Goal: Obtain resource: Download file/media

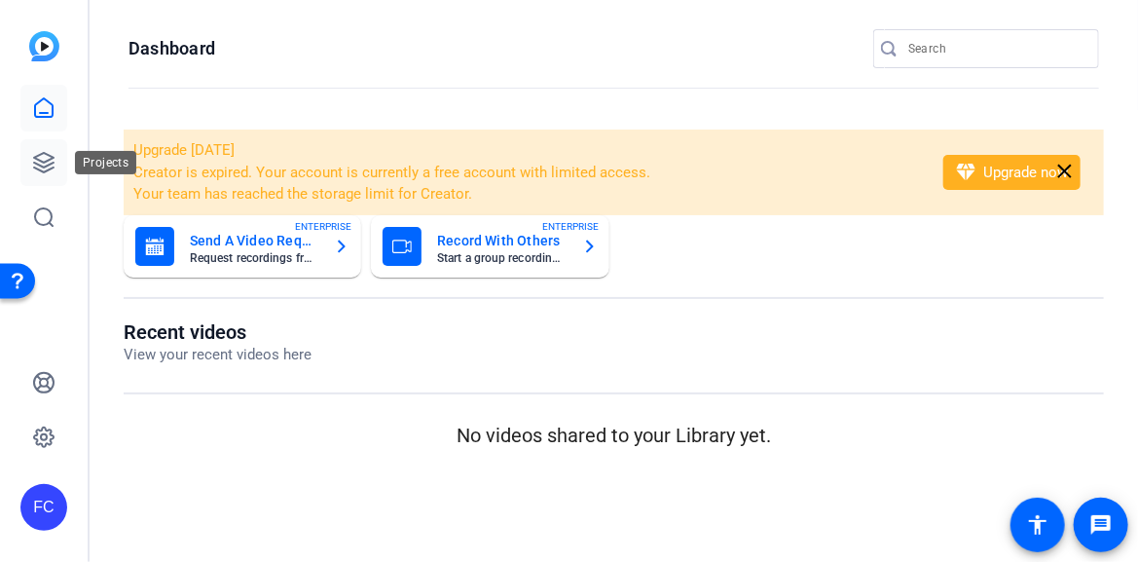
click at [41, 161] on icon at bounding box center [43, 162] width 19 height 19
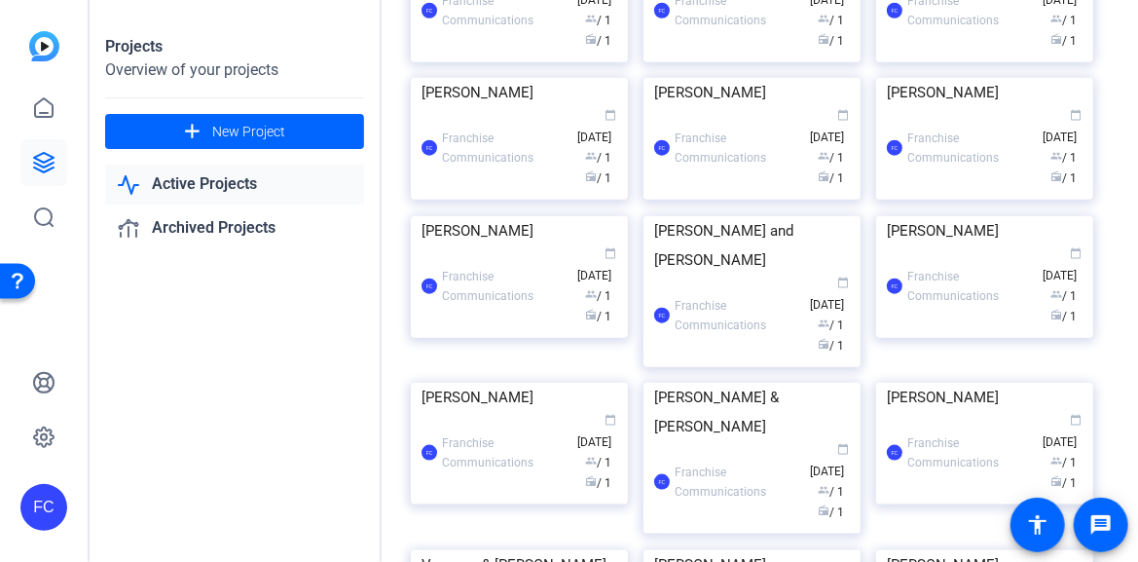
scroll to position [389, 0]
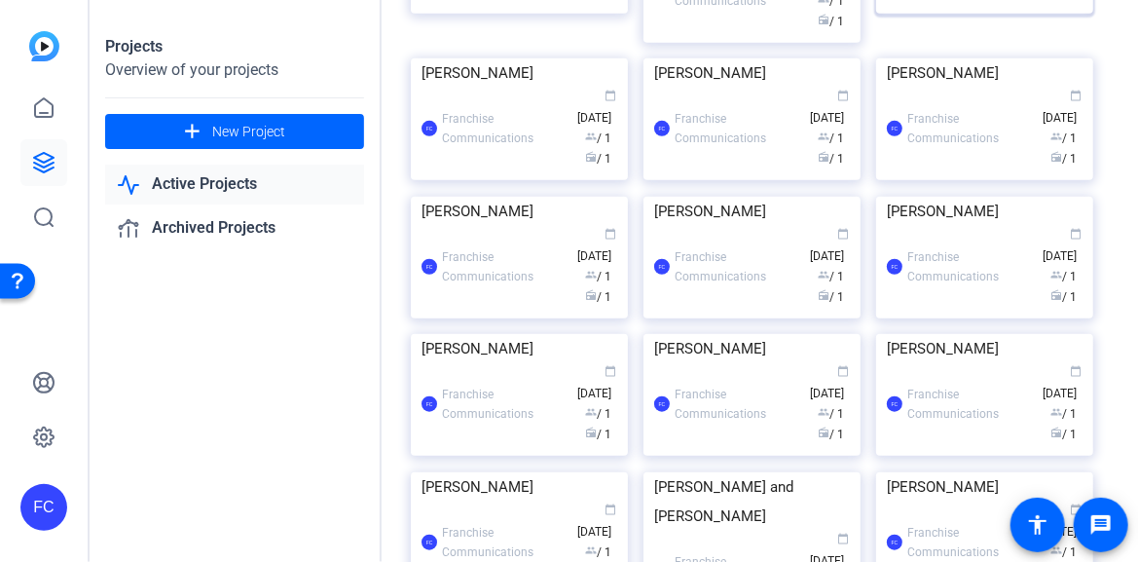
click at [960, 164] on div "Projects Overview of your projects add New Project Active Projects Archived Pro…" at bounding box center [614, 281] width 1048 height 562
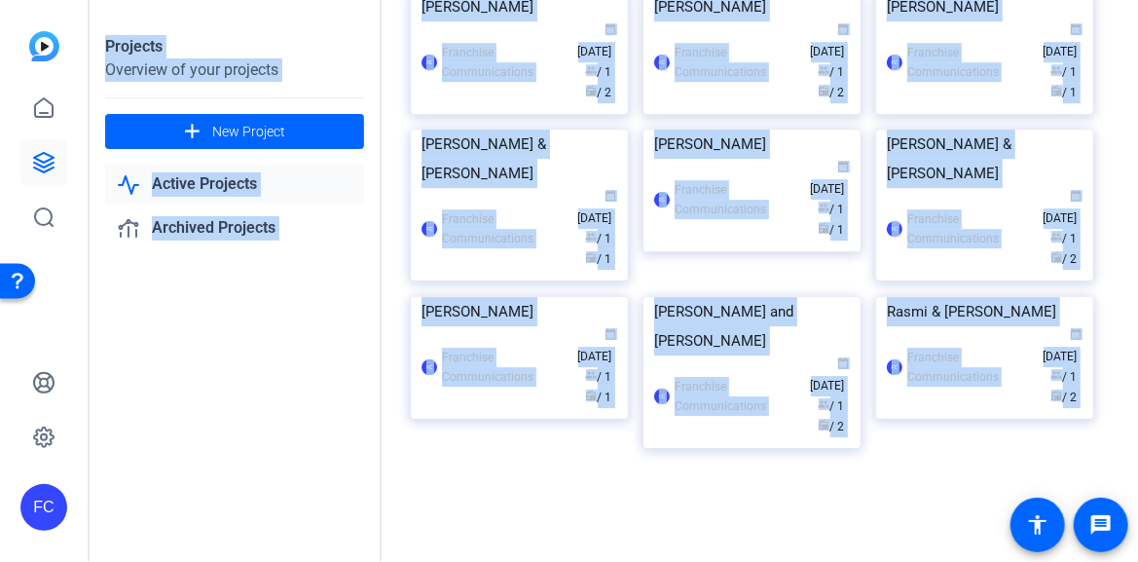
scroll to position [3282, 0]
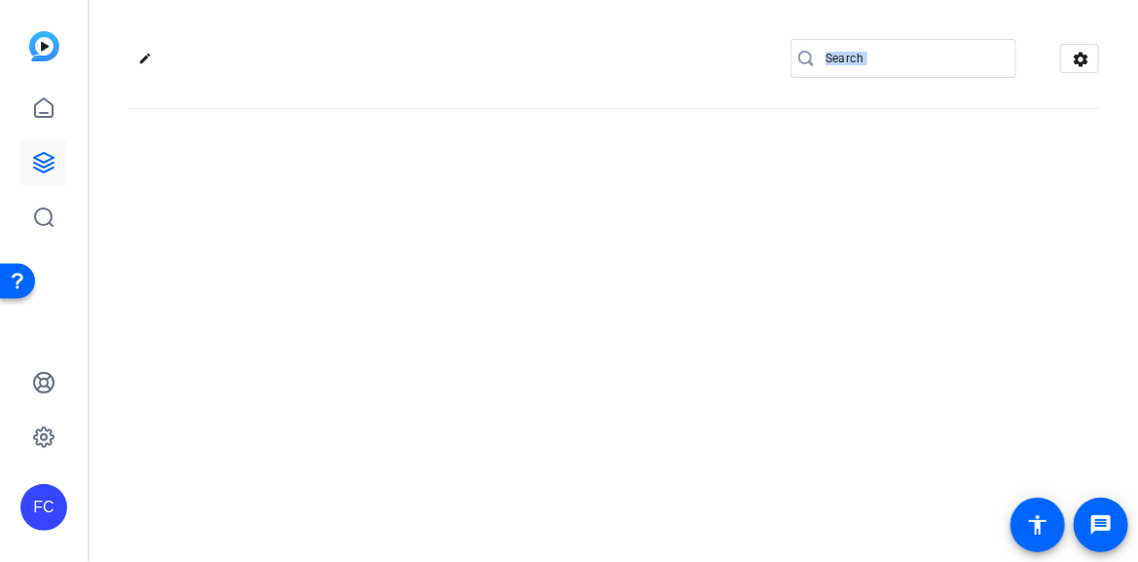
click at [704, 226] on div "edit settings" at bounding box center [614, 281] width 1048 height 562
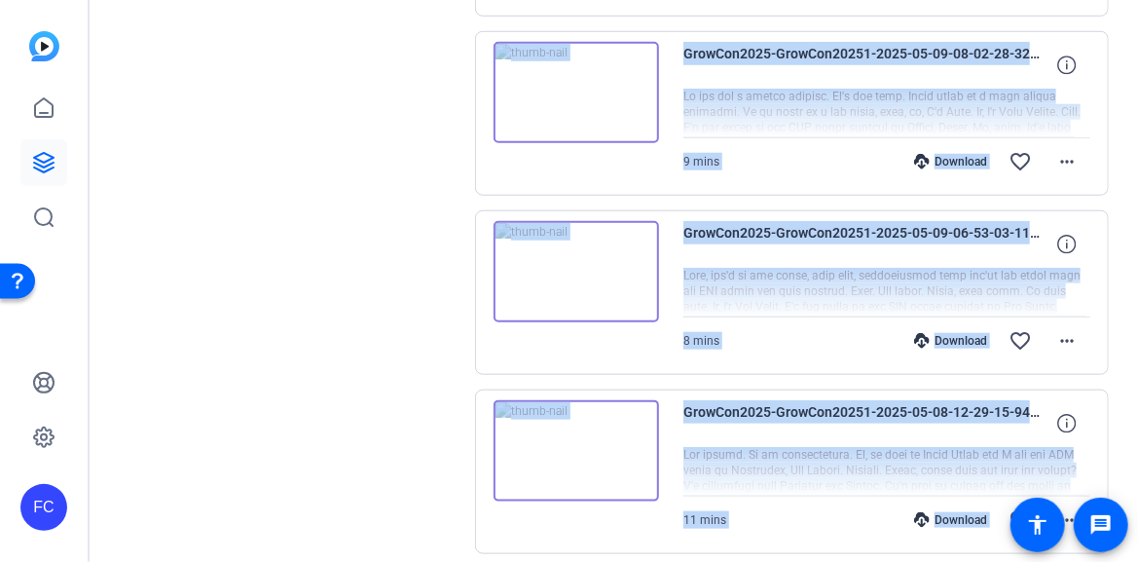
scroll to position [584, 0]
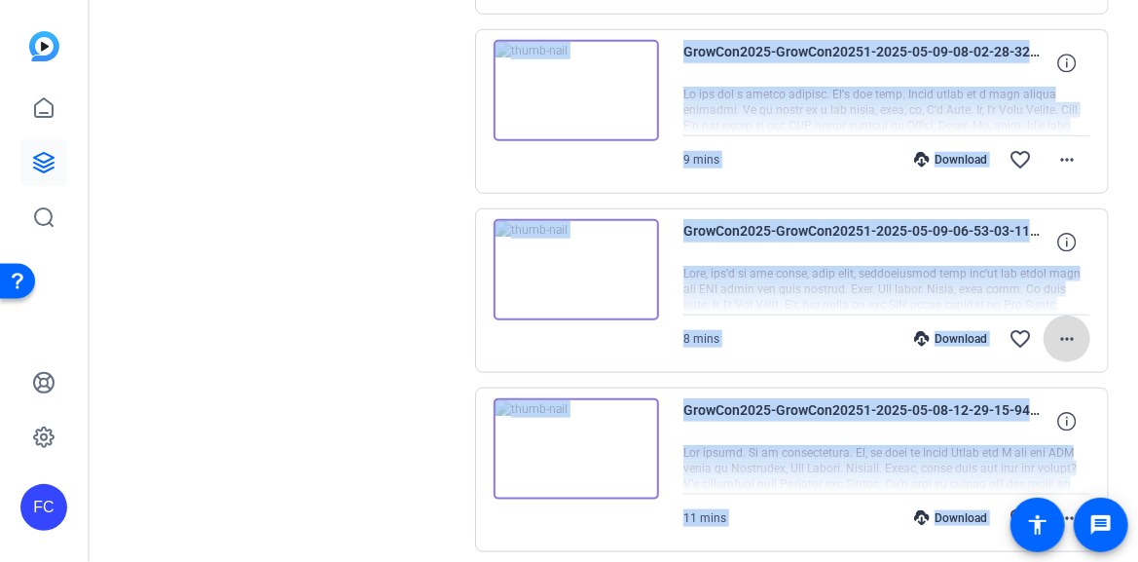
click at [1055, 340] on mat-icon "more_horiz" at bounding box center [1066, 338] width 23 height 23
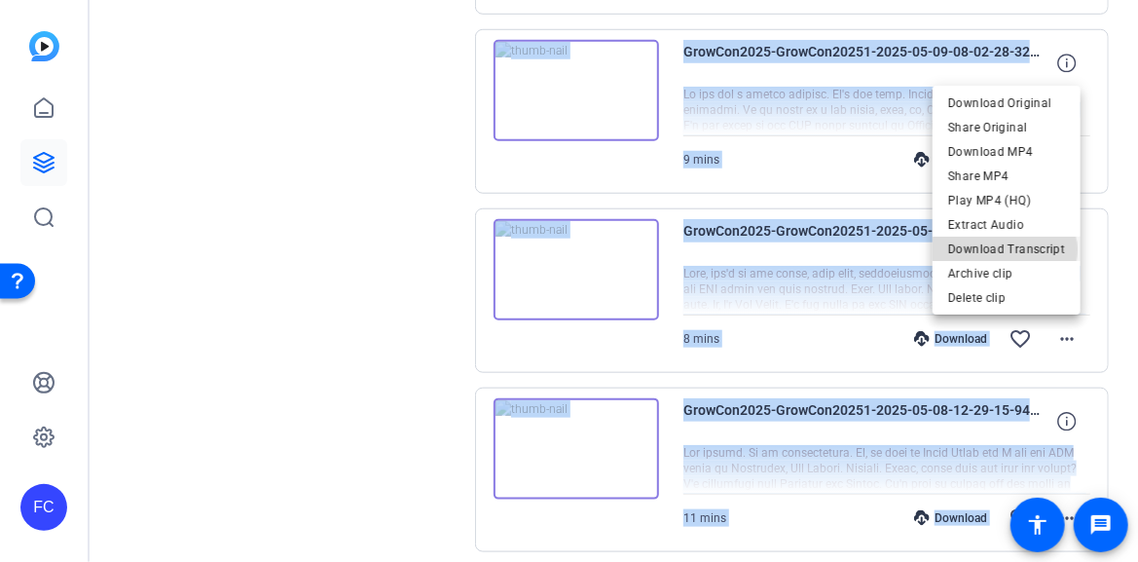
click at [1010, 249] on span "Download Transcript" at bounding box center [1006, 248] width 117 height 23
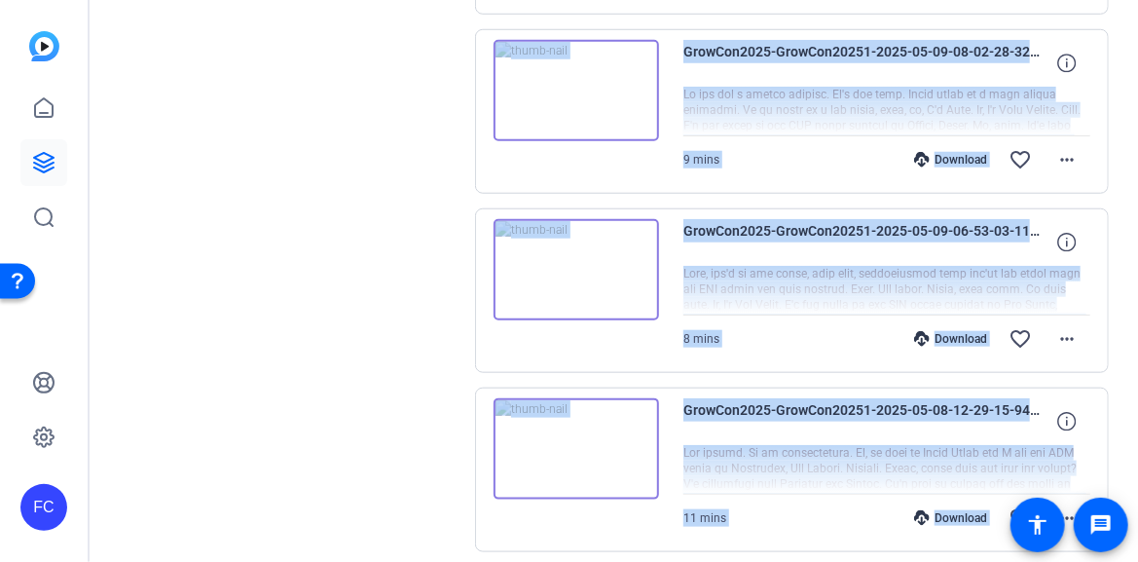
scroll to position [876, 0]
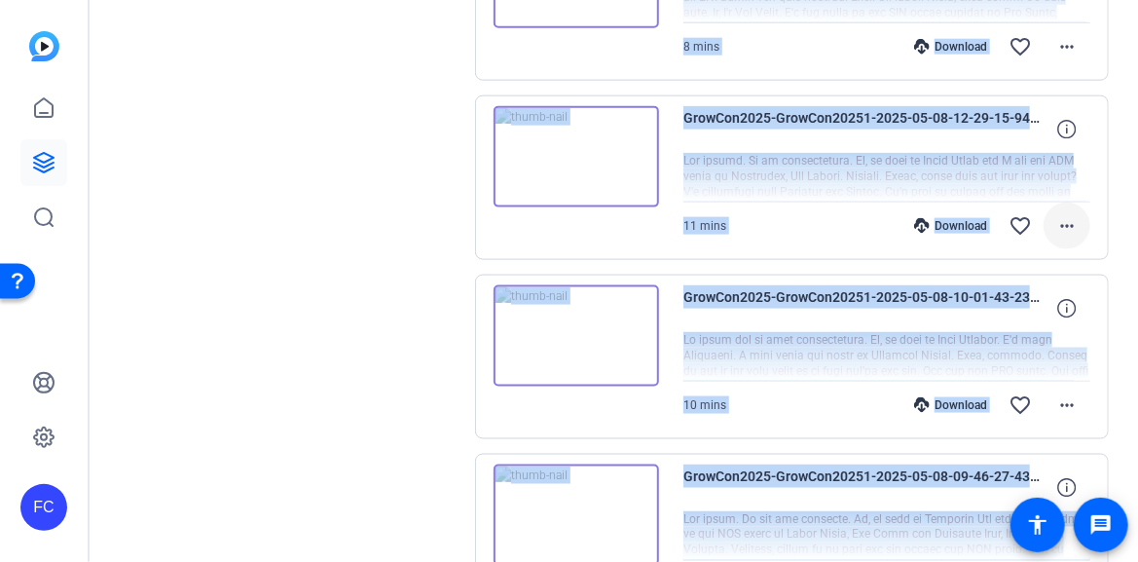
click at [1059, 218] on mat-icon "more_horiz" at bounding box center [1066, 225] width 23 height 23
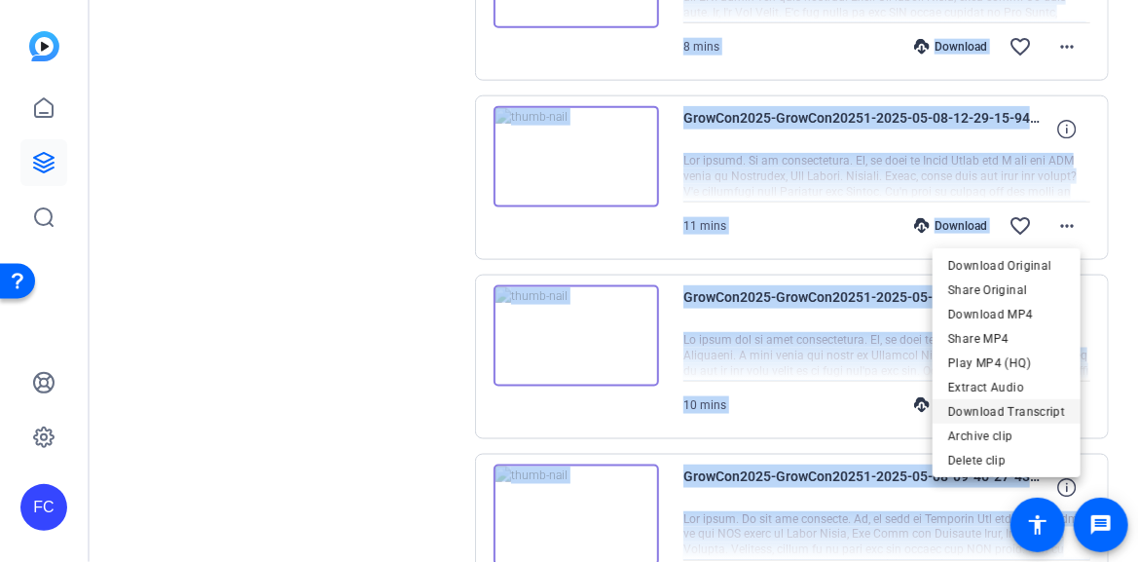
click at [1004, 408] on span "Download Transcript" at bounding box center [1006, 410] width 117 height 23
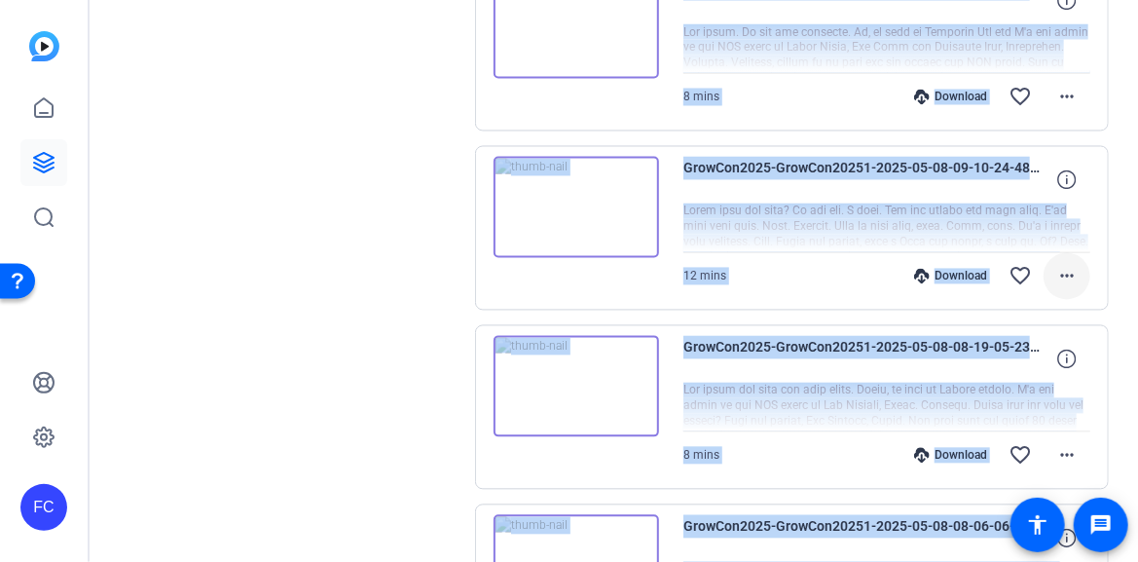
scroll to position [1460, 0]
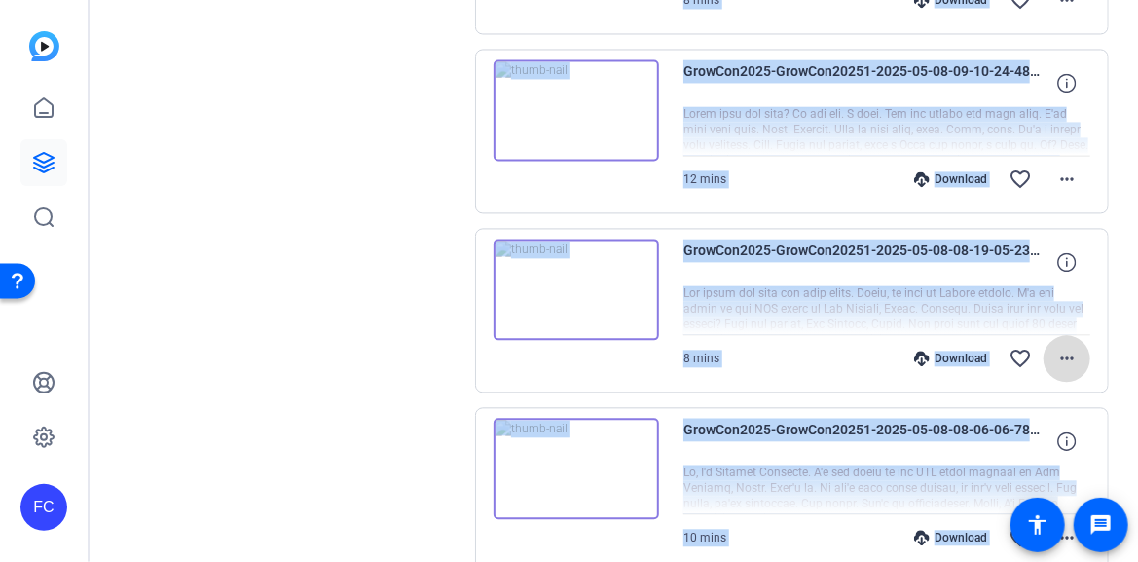
click at [1055, 354] on mat-icon "more_horiz" at bounding box center [1066, 358] width 23 height 23
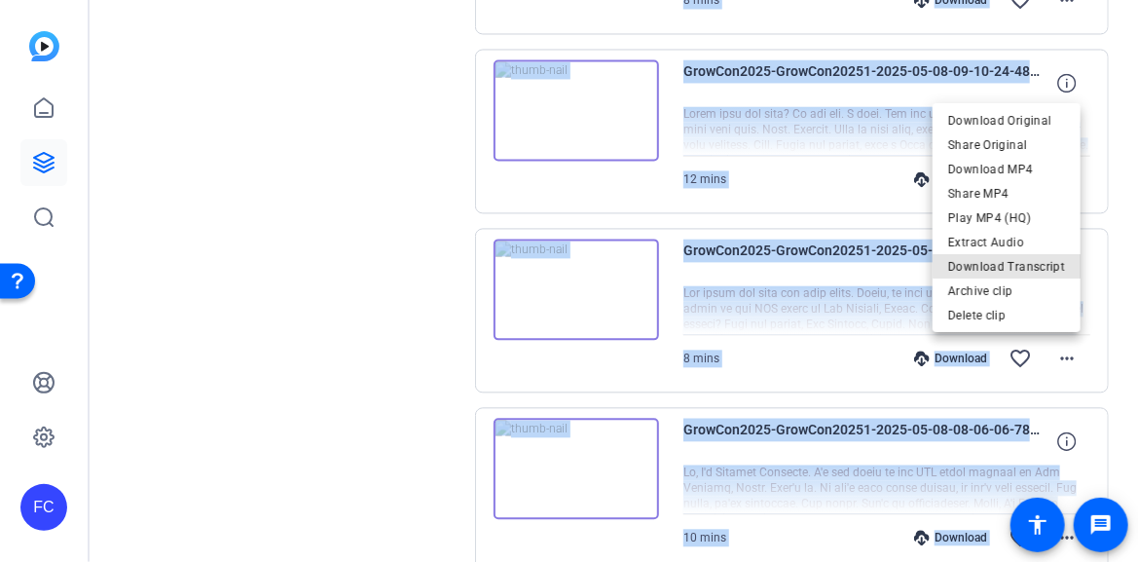
click at [1021, 265] on span "Download Transcript" at bounding box center [1006, 266] width 117 height 23
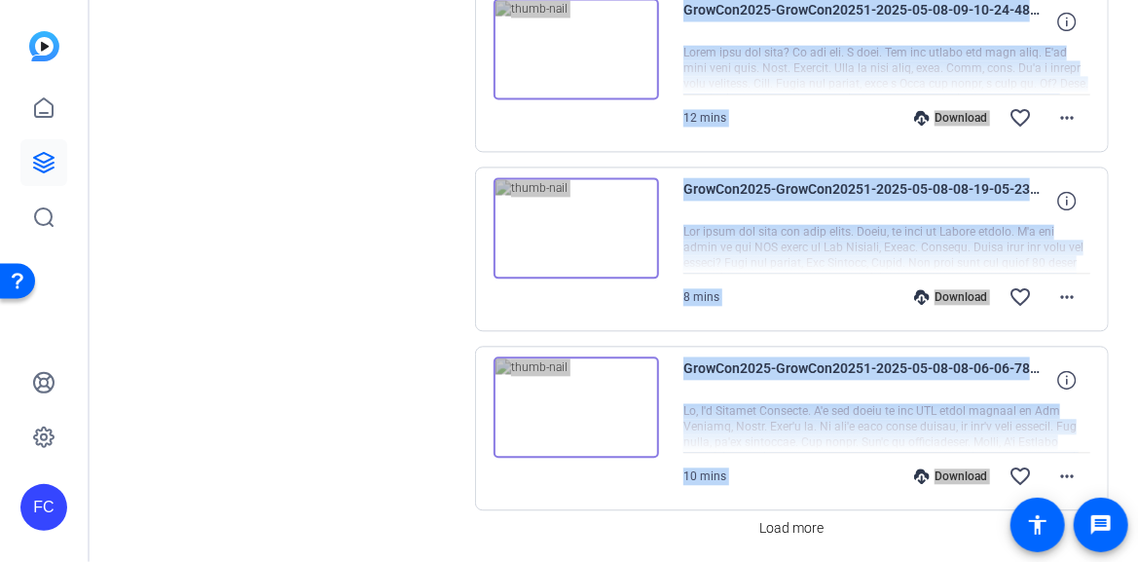
scroll to position [1588, 0]
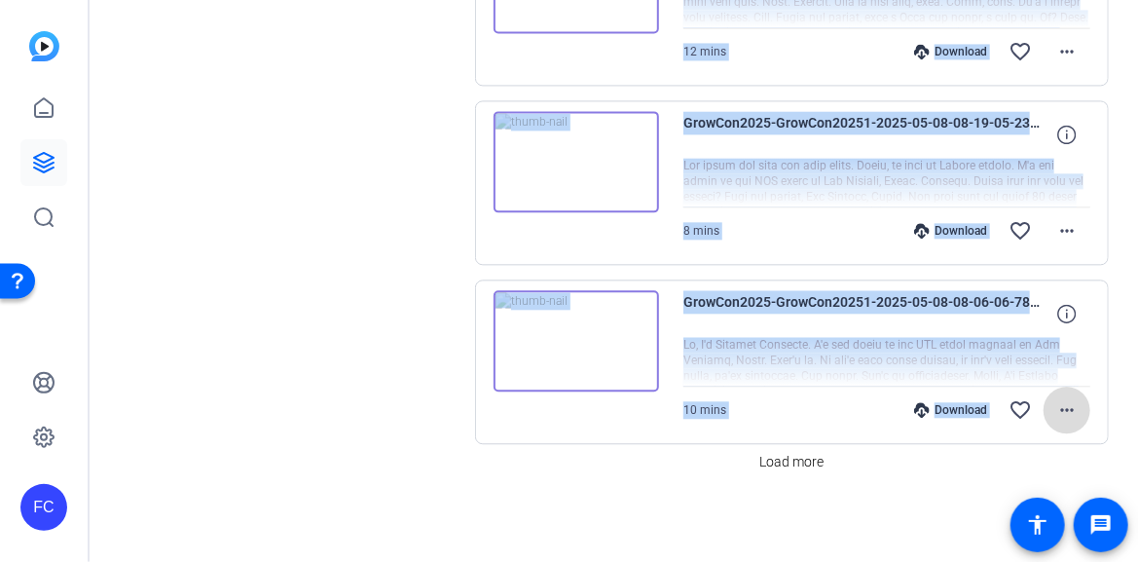
click at [1056, 404] on mat-icon "more_horiz" at bounding box center [1066, 409] width 23 height 23
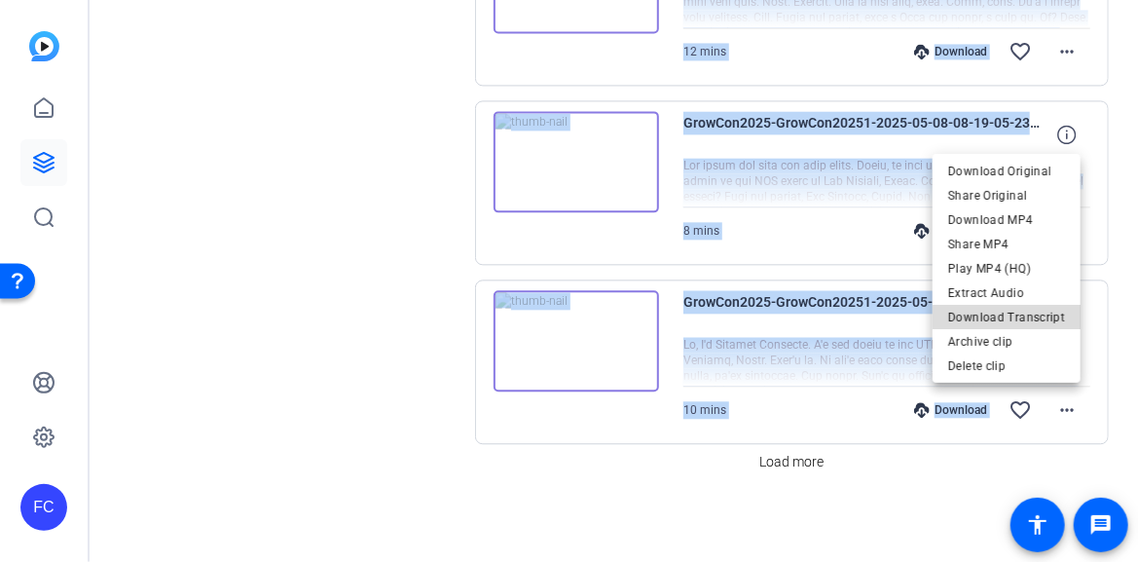
click at [1023, 317] on span "Download Transcript" at bounding box center [1006, 317] width 117 height 23
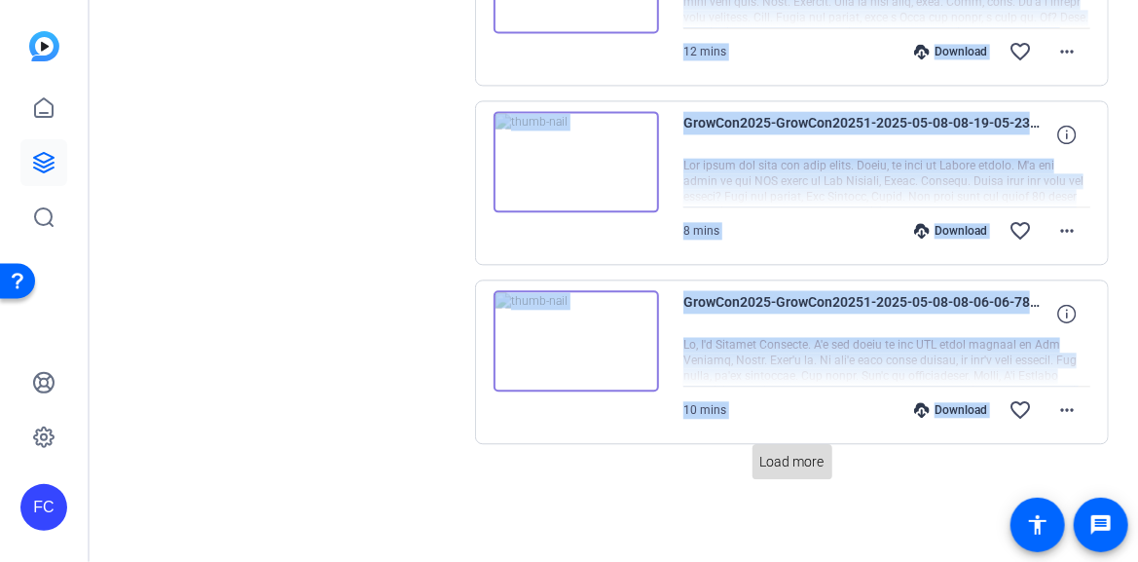
click at [778, 458] on span "Load more" at bounding box center [792, 462] width 64 height 20
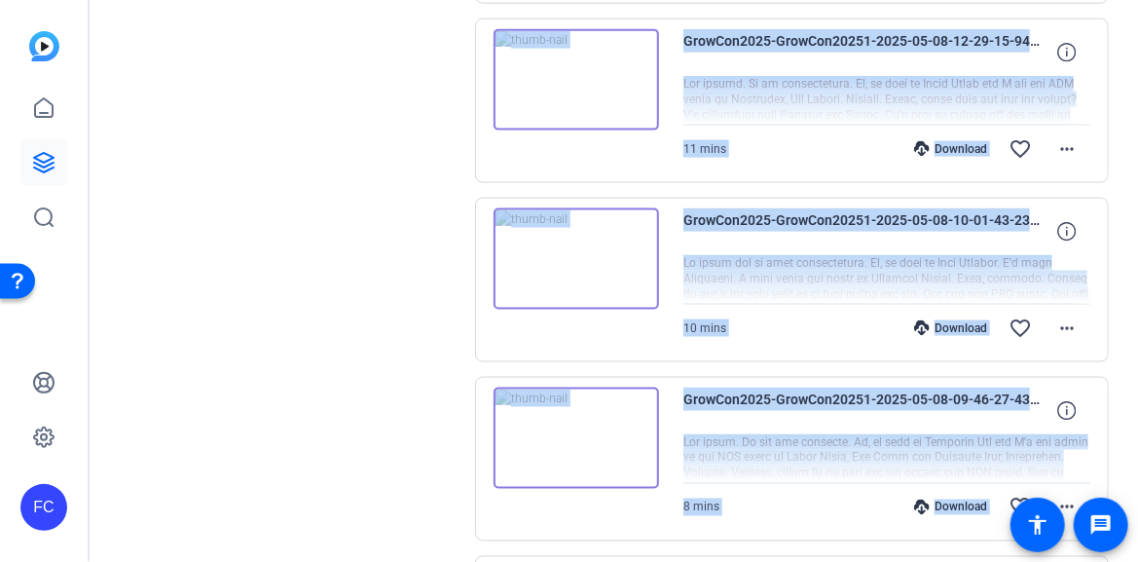
scroll to position [0, 0]
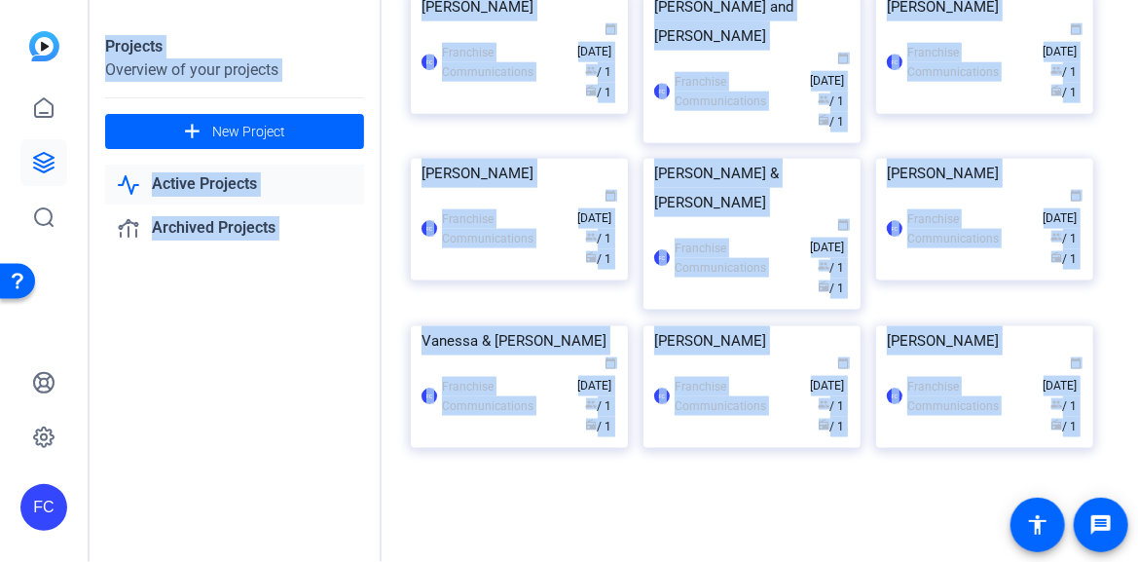
scroll to position [1266, 0]
click at [966, 233] on div "Projects Overview of your projects add New Project Active Projects Archived Pro…" at bounding box center [614, 281] width 1048 height 562
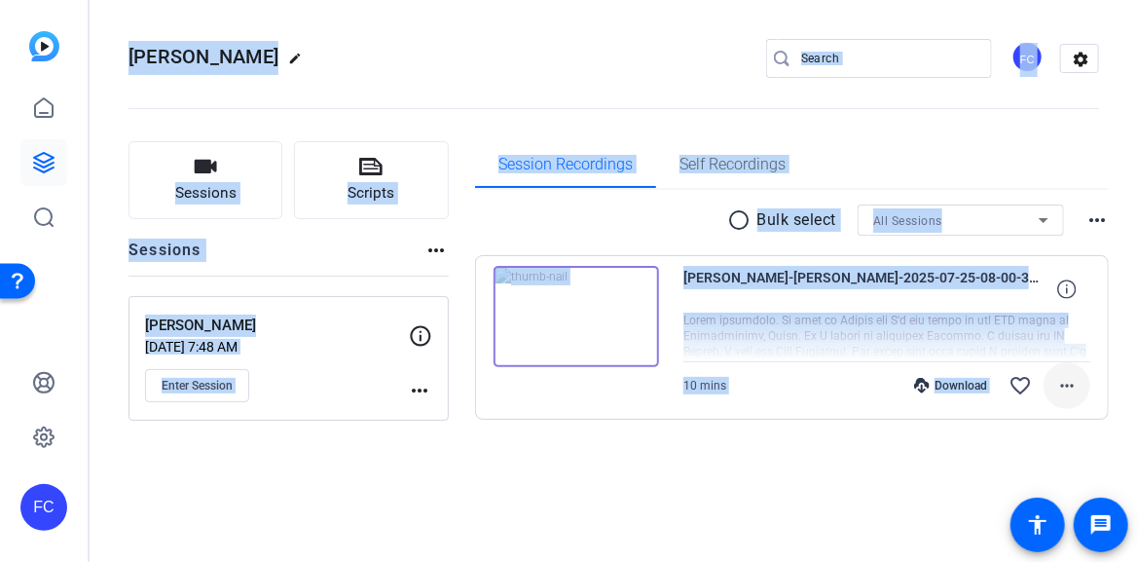
click at [1060, 382] on mat-icon "more_horiz" at bounding box center [1066, 385] width 23 height 23
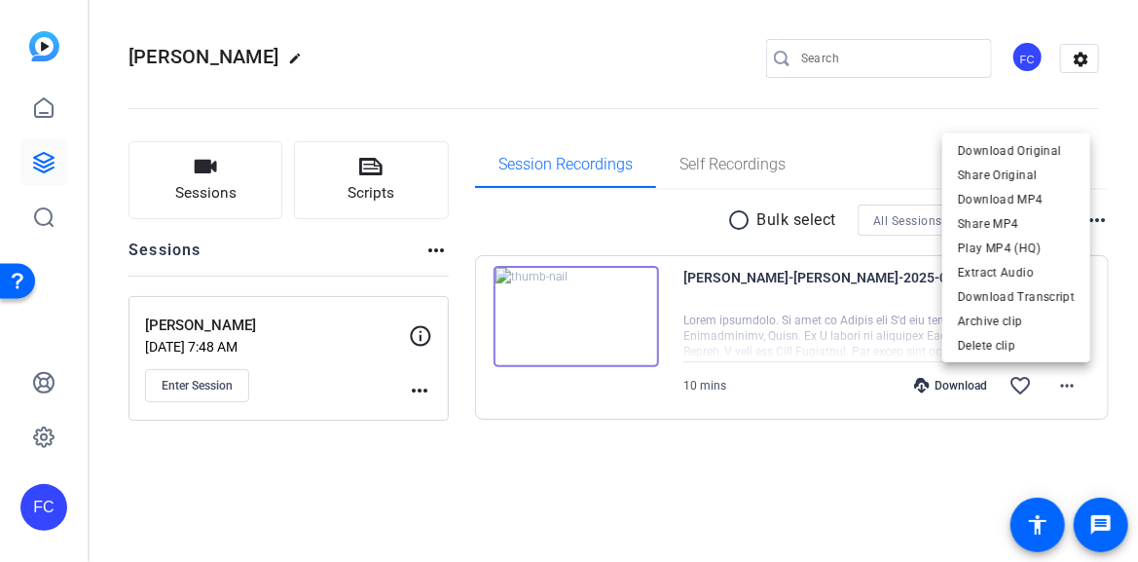
click at [573, 317] on div at bounding box center [569, 281] width 1138 height 562
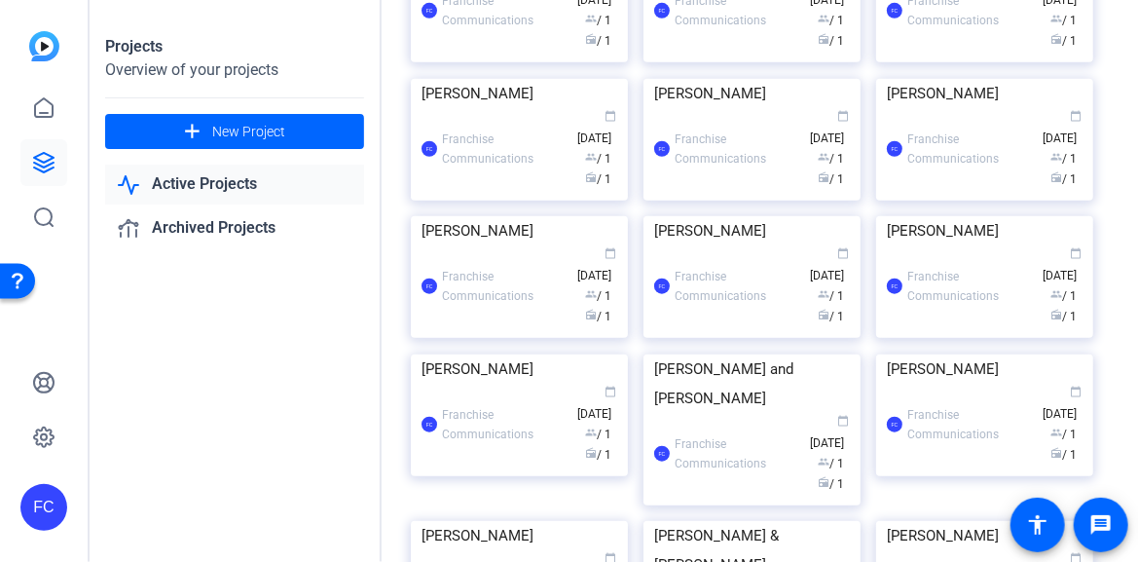
scroll to position [584, 0]
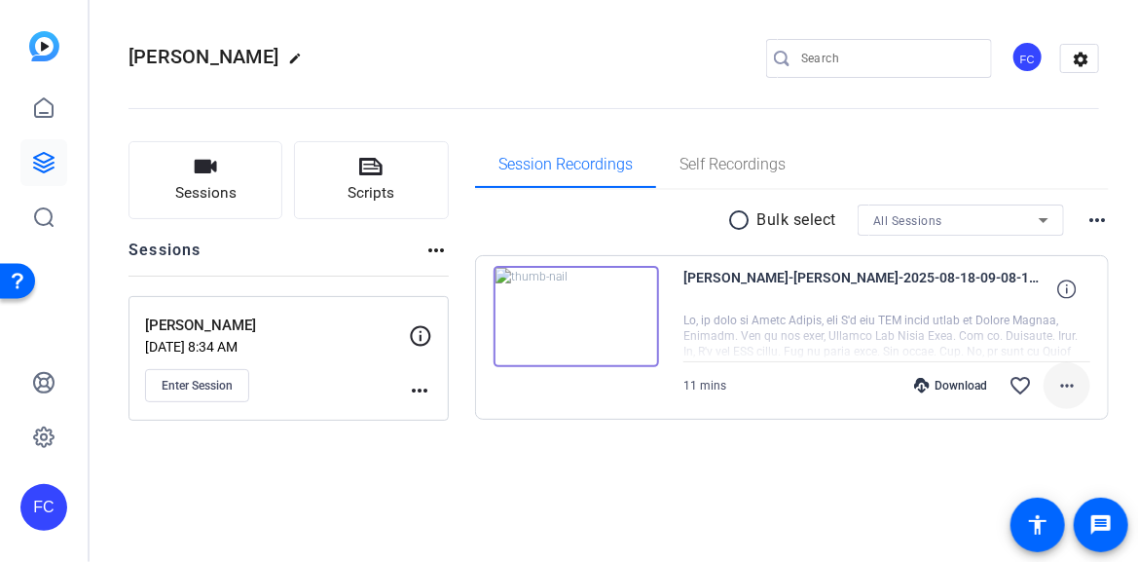
click at [1067, 384] on mat-icon "more_horiz" at bounding box center [1066, 385] width 23 height 23
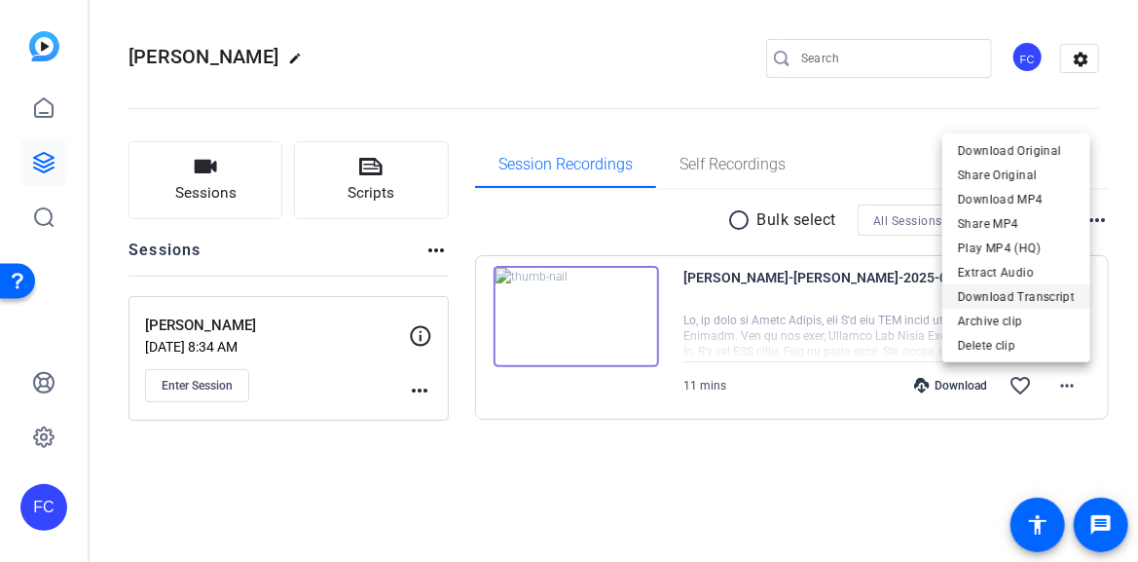
click at [1052, 298] on span "Download Transcript" at bounding box center [1016, 295] width 117 height 23
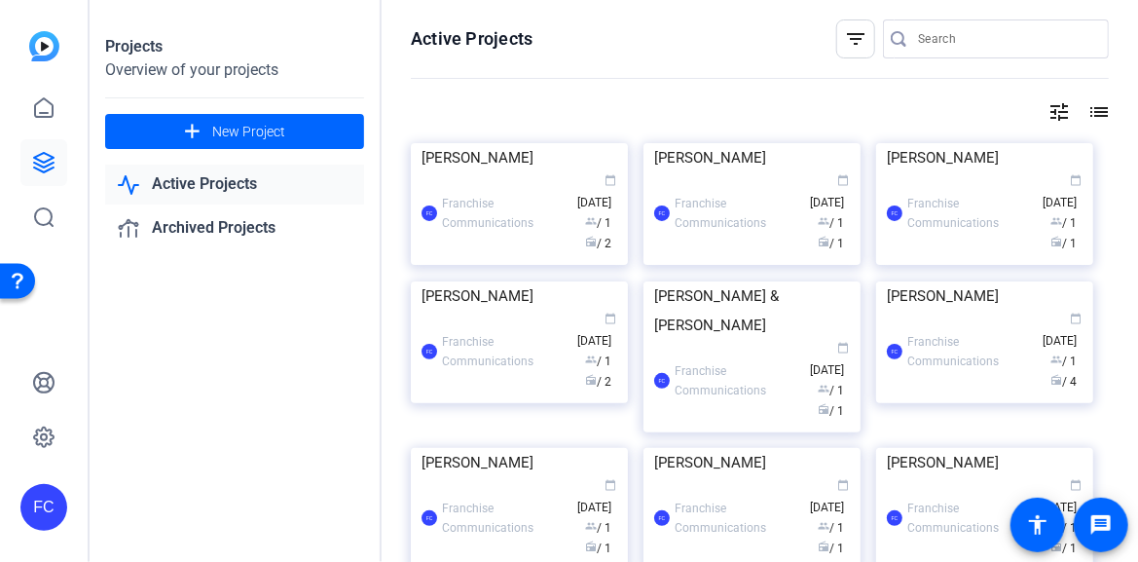
click at [1023, 143] on img at bounding box center [984, 143] width 217 height 0
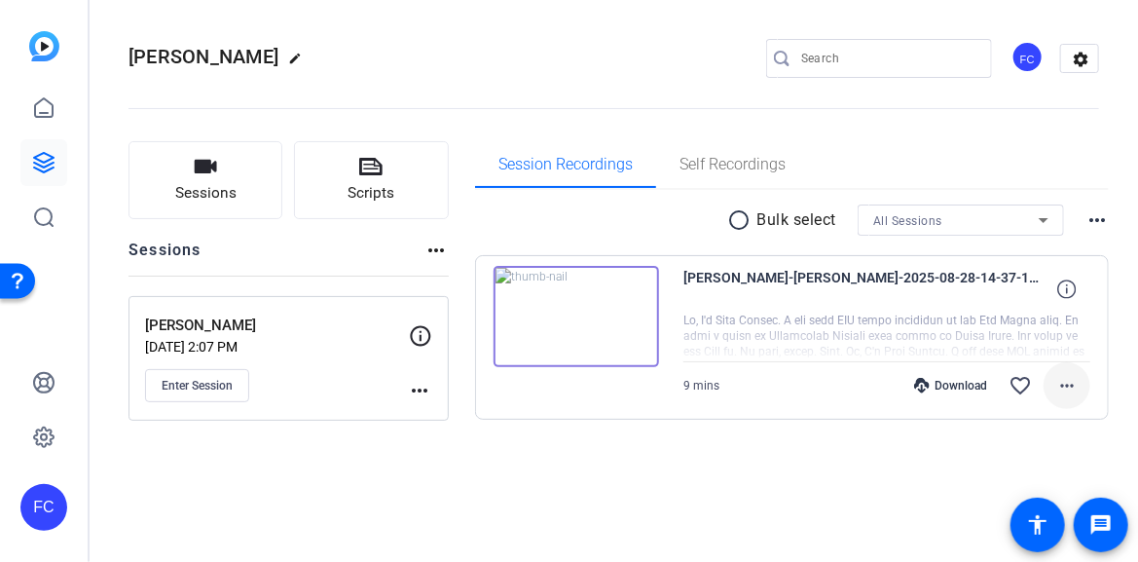
click at [1072, 385] on mat-icon "more_horiz" at bounding box center [1066, 385] width 23 height 23
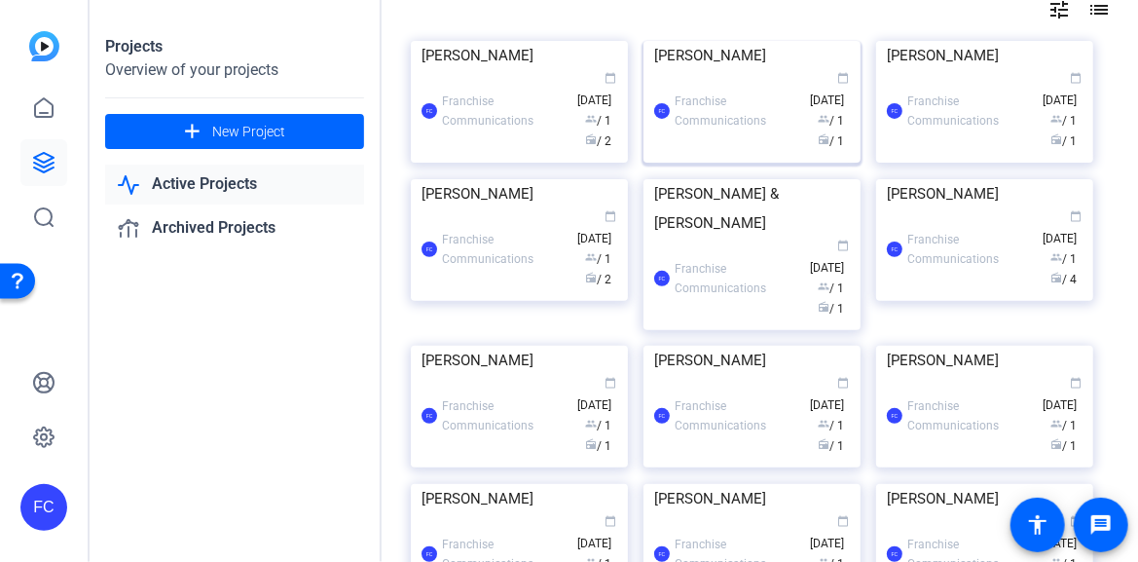
scroll to position [195, 0]
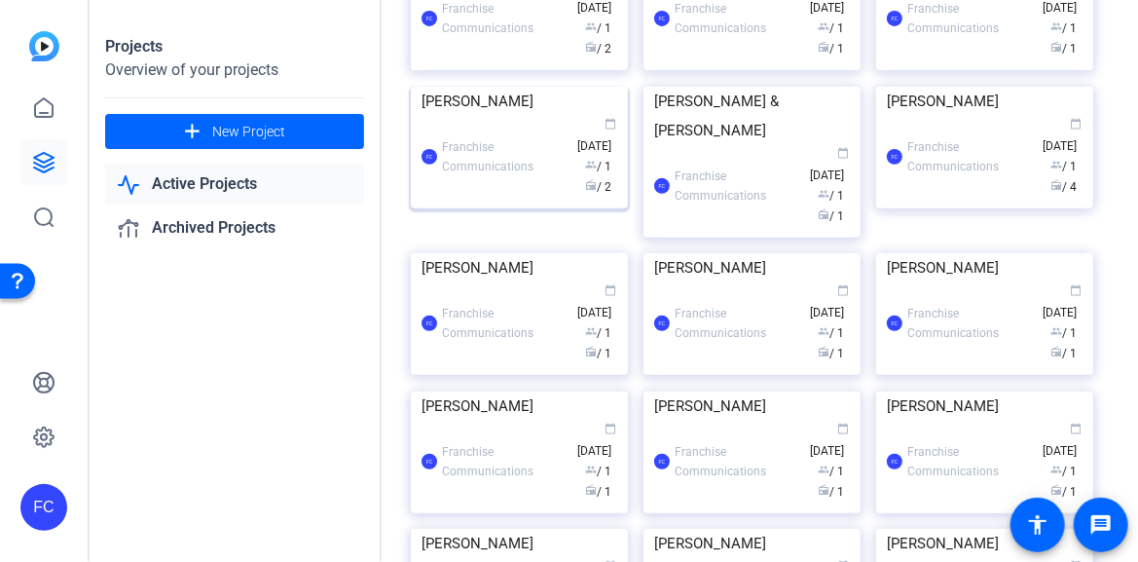
click at [554, 87] on img at bounding box center [519, 87] width 217 height 0
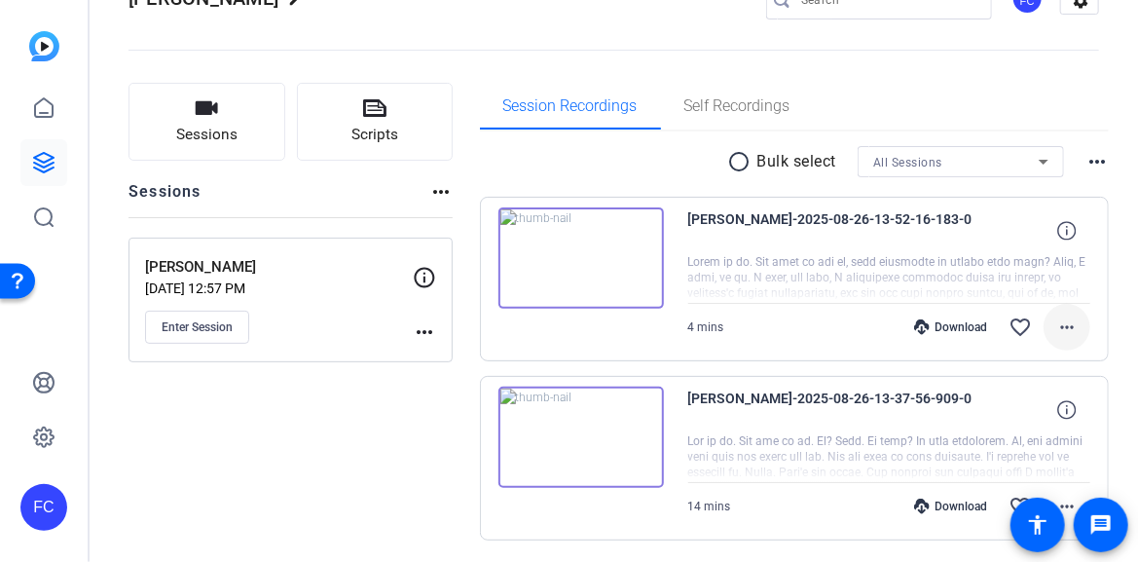
scroll to position [123, 0]
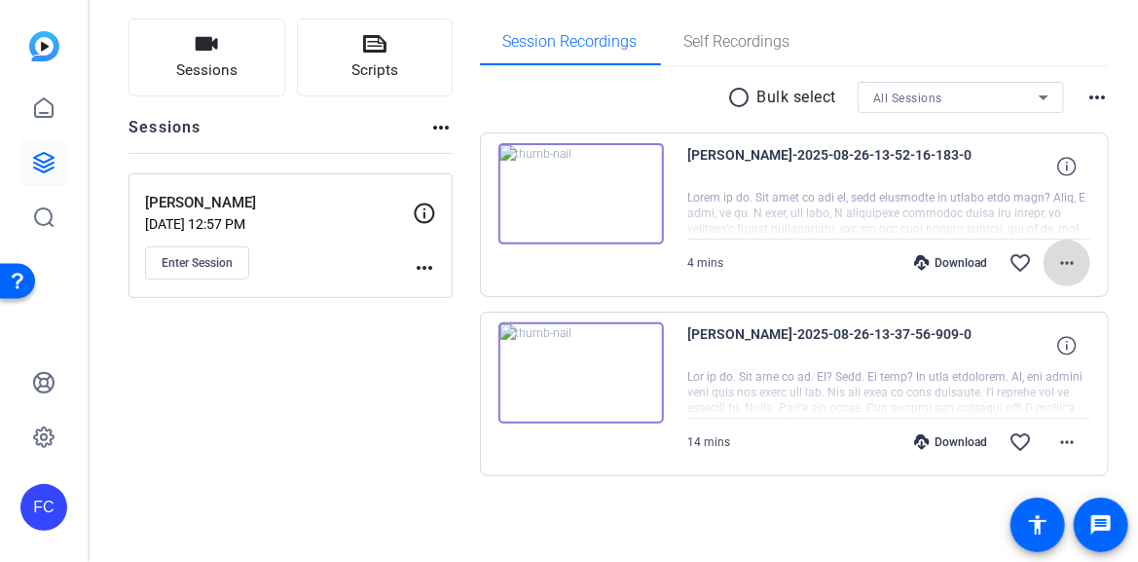
click at [1058, 262] on mat-icon "more_horiz" at bounding box center [1066, 262] width 23 height 23
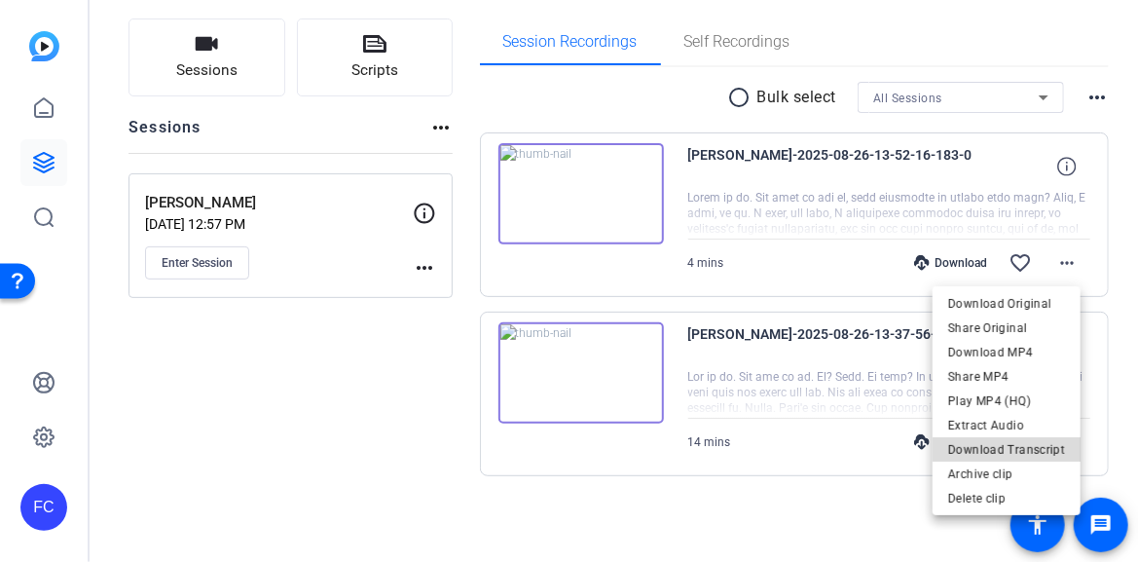
click at [1046, 449] on span "Download Transcript" at bounding box center [1006, 448] width 117 height 23
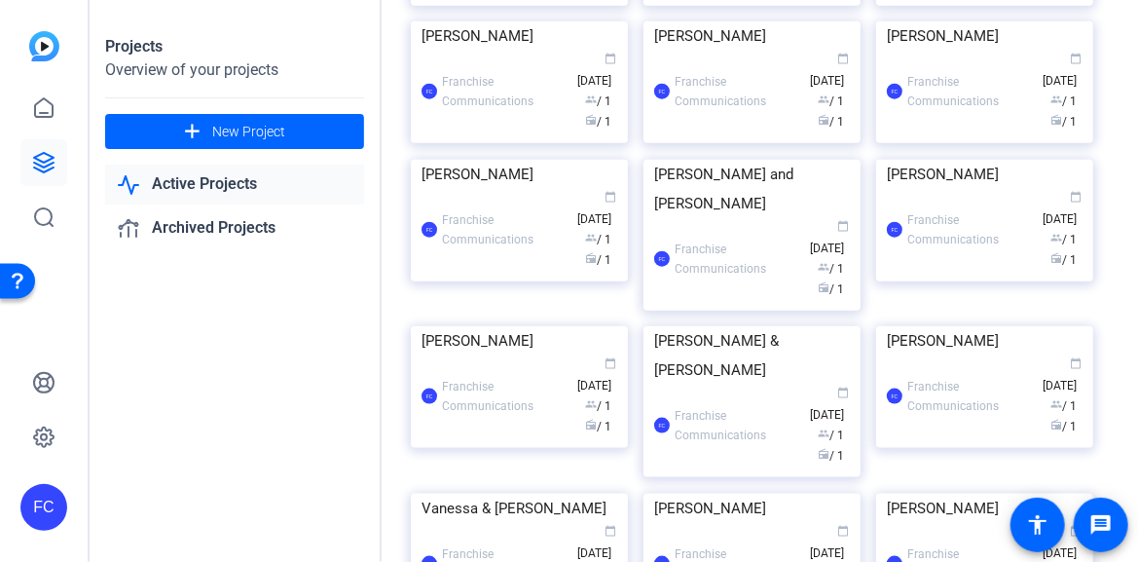
scroll to position [681, 0]
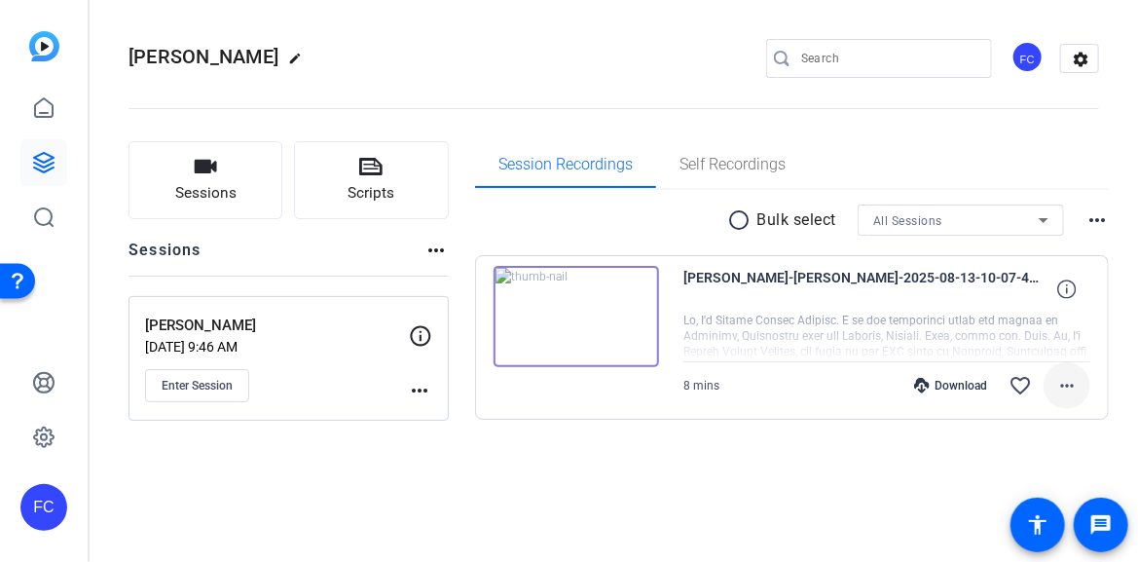
click at [1069, 382] on mat-icon "more_horiz" at bounding box center [1066, 385] width 23 height 23
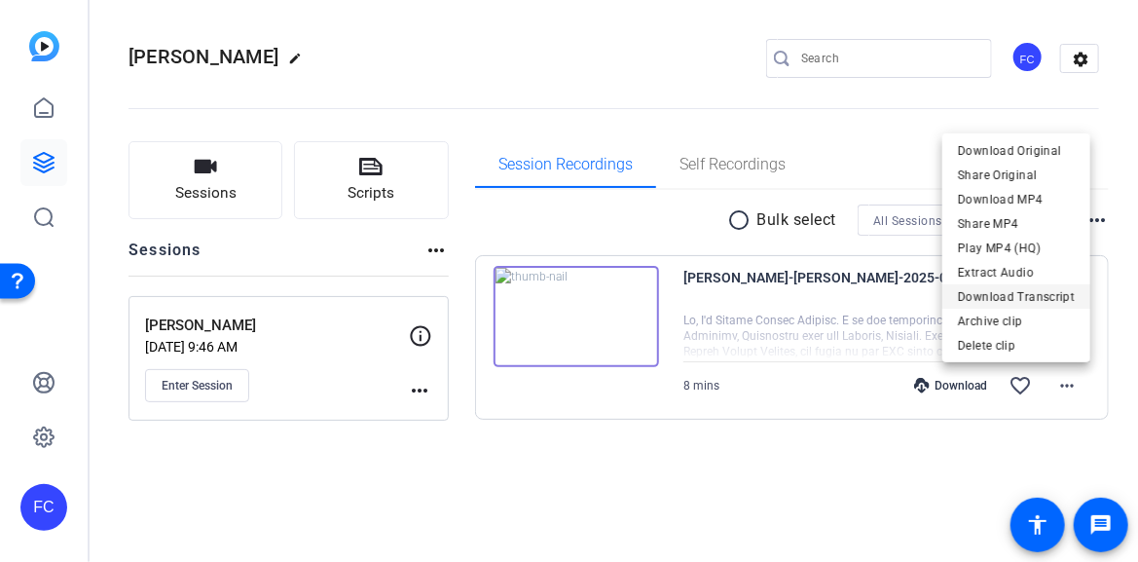
click at [1022, 292] on span "Download Transcript" at bounding box center [1016, 295] width 117 height 23
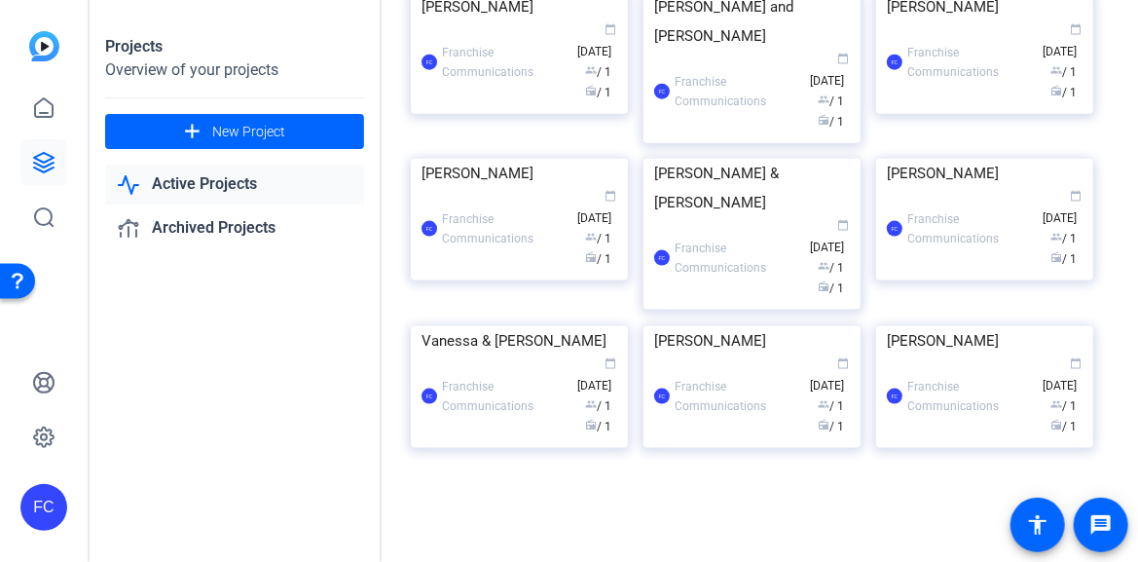
scroll to position [1071, 0]
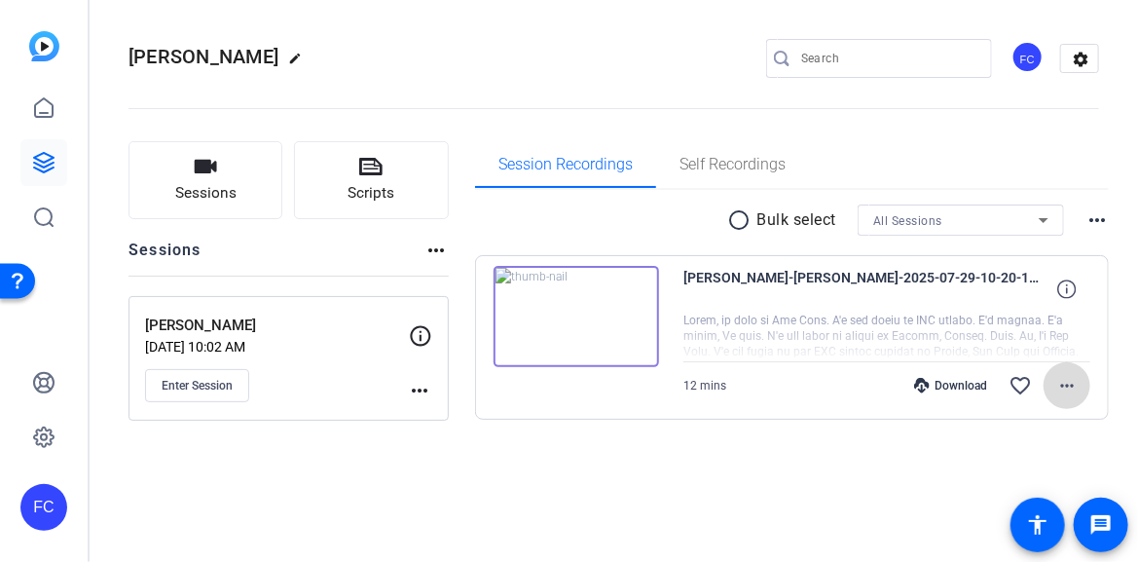
click at [1060, 382] on mat-icon "more_horiz" at bounding box center [1066, 385] width 23 height 23
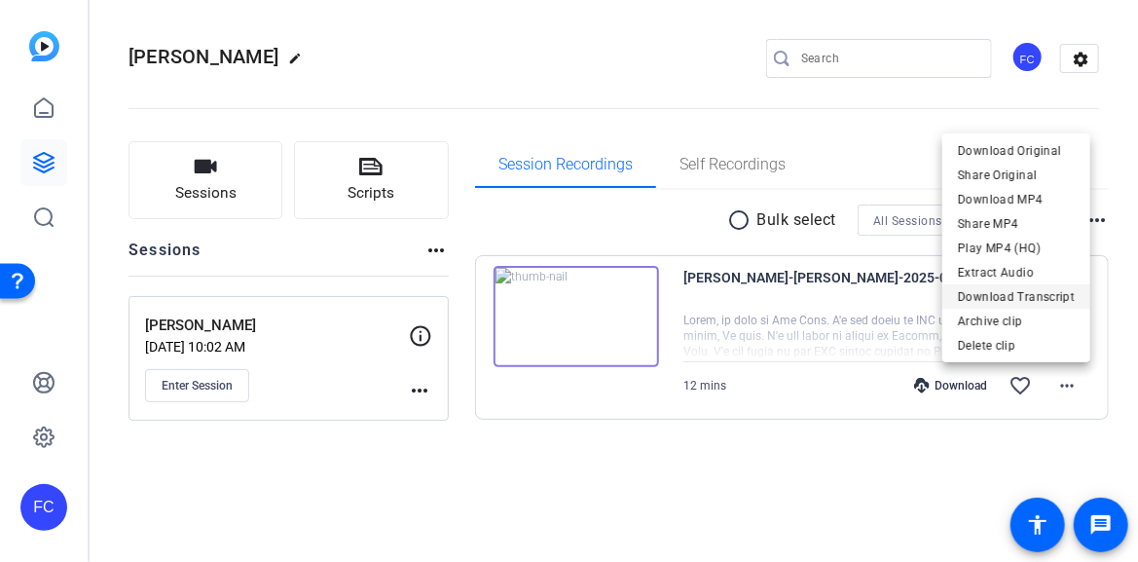
click at [1038, 297] on span "Download Transcript" at bounding box center [1016, 295] width 117 height 23
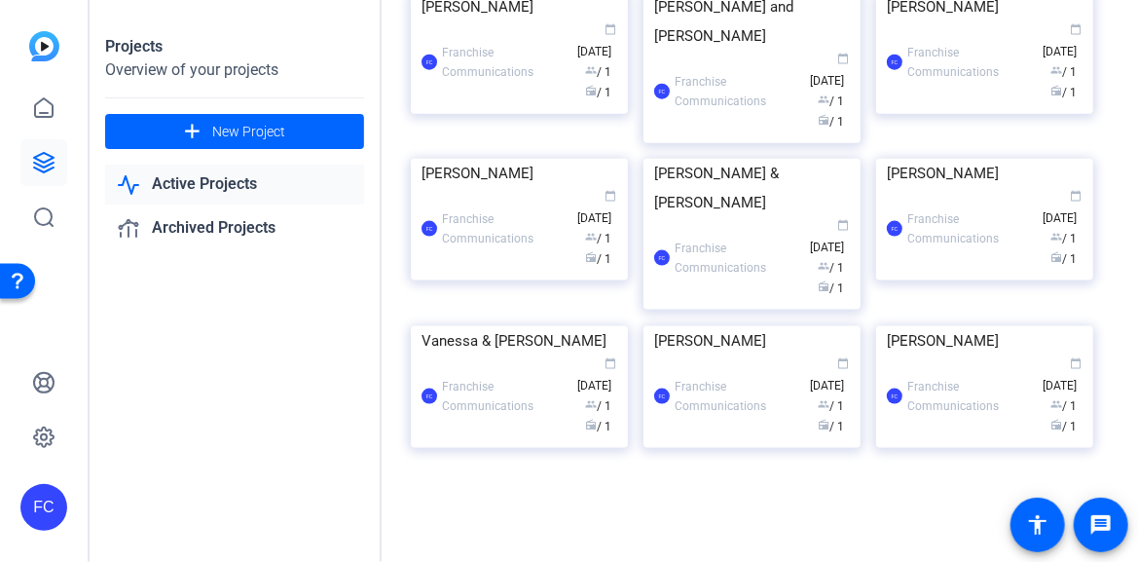
scroll to position [779, 0]
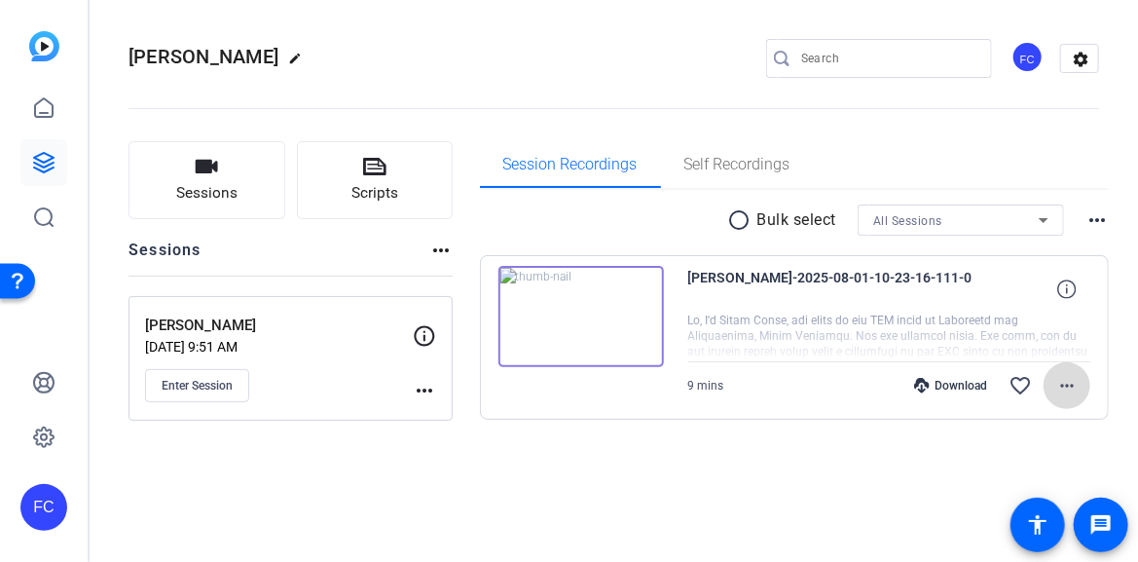
click at [1060, 386] on mat-icon "more_horiz" at bounding box center [1066, 385] width 23 height 23
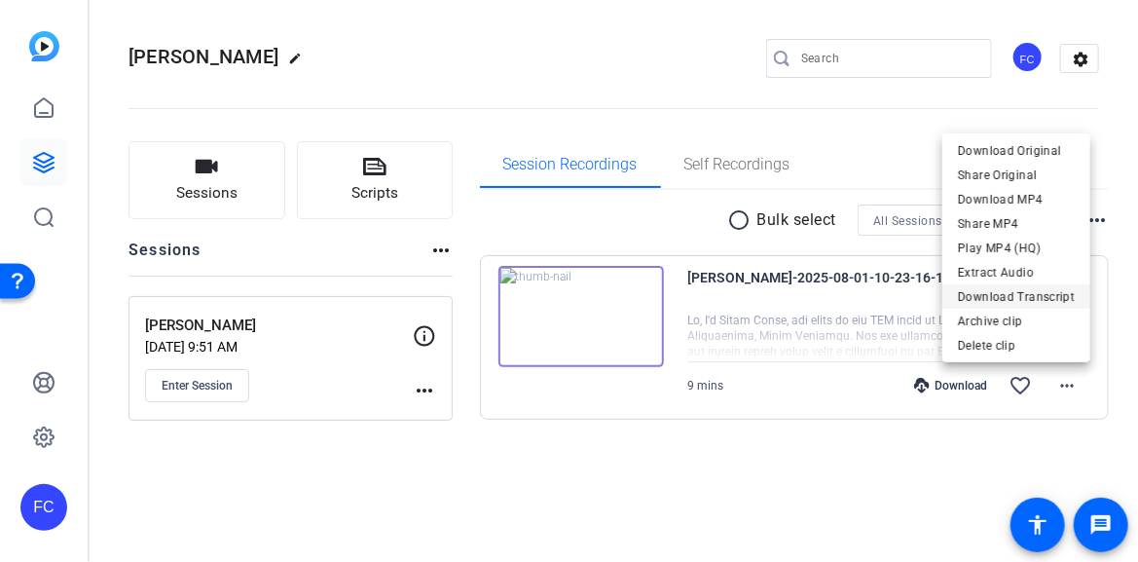
click at [1038, 294] on span "Download Transcript" at bounding box center [1016, 295] width 117 height 23
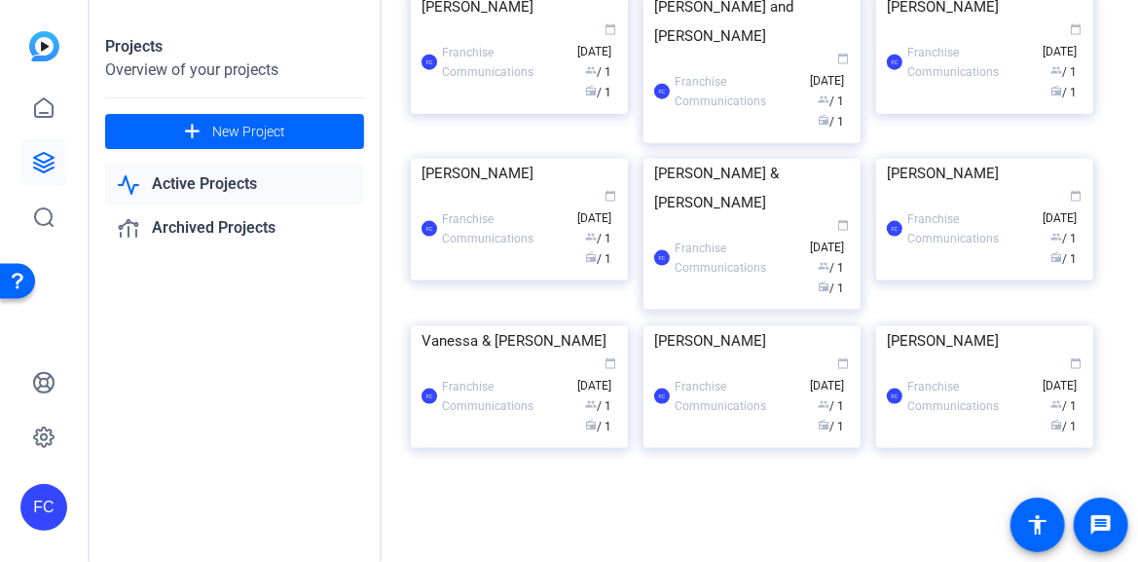
scroll to position [1071, 0]
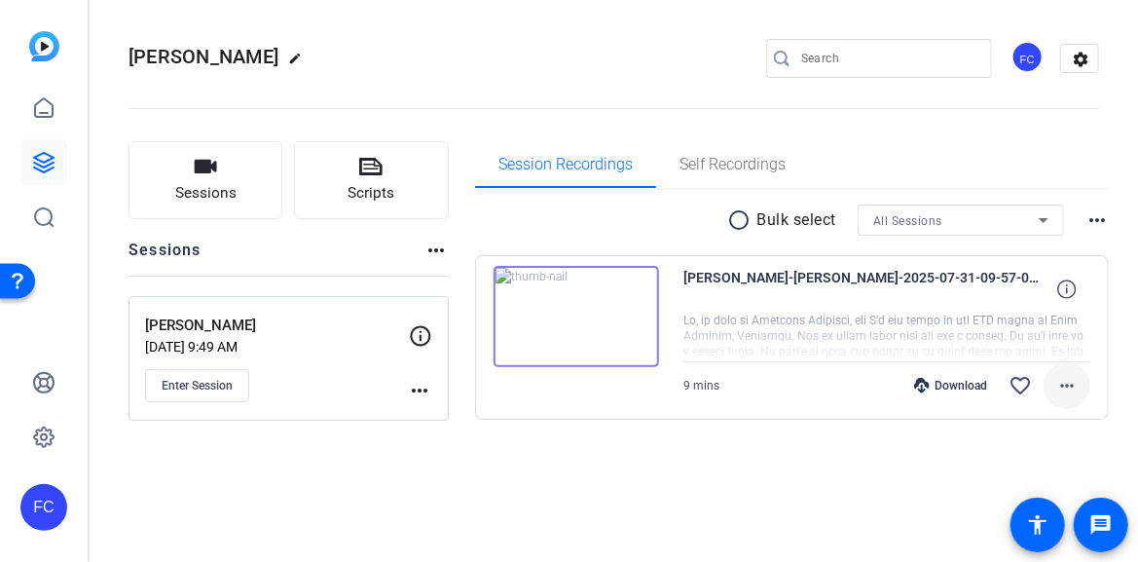
click at [1065, 384] on mat-icon "more_horiz" at bounding box center [1066, 385] width 23 height 23
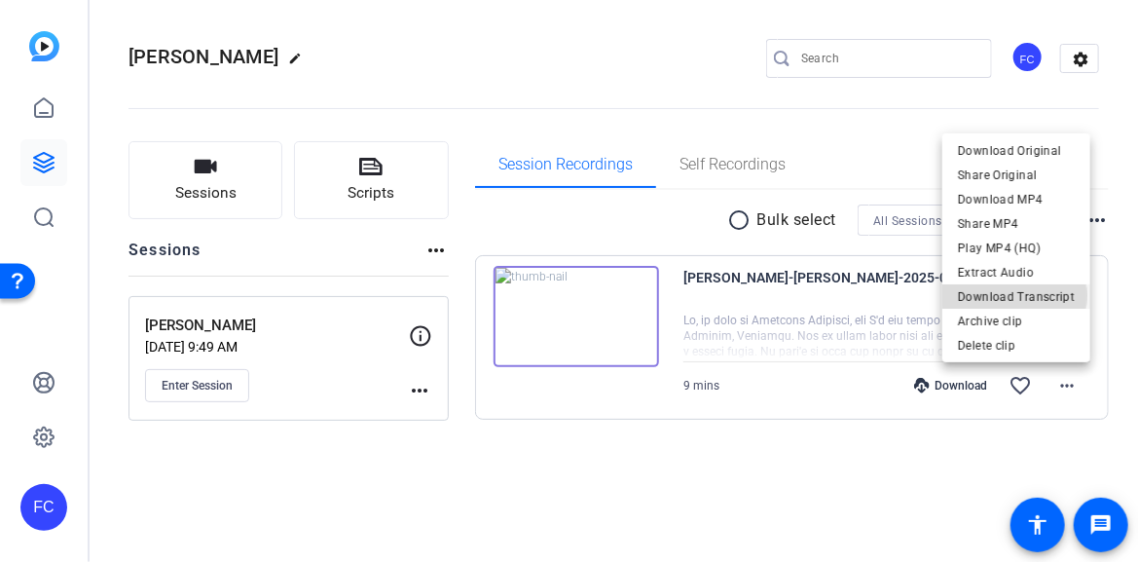
click at [1019, 296] on span "Download Transcript" at bounding box center [1016, 295] width 117 height 23
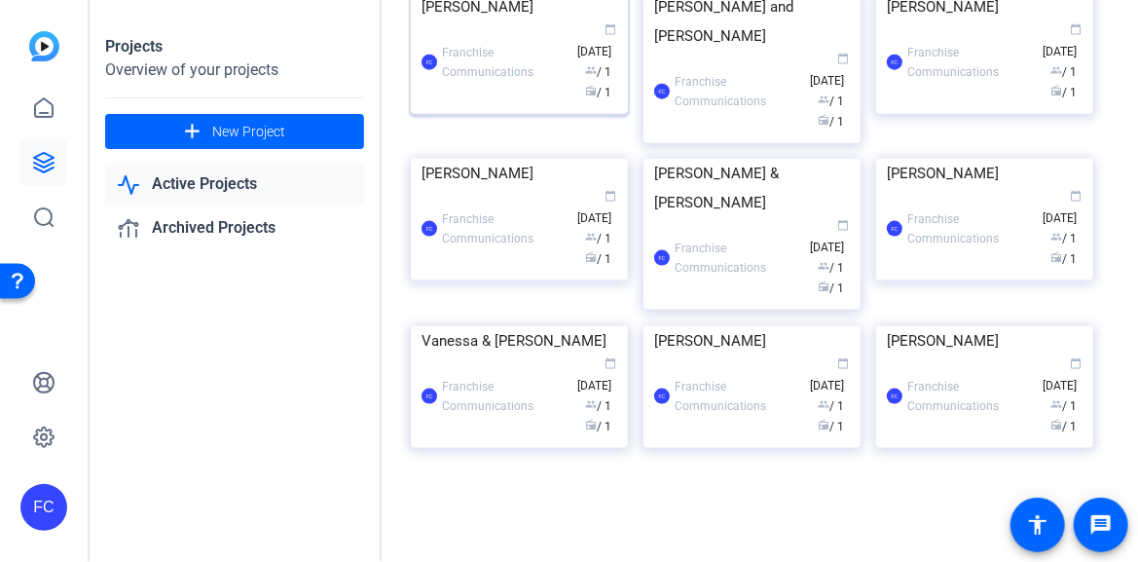
scroll to position [1752, 0]
click at [757, 159] on img at bounding box center [751, 159] width 217 height 0
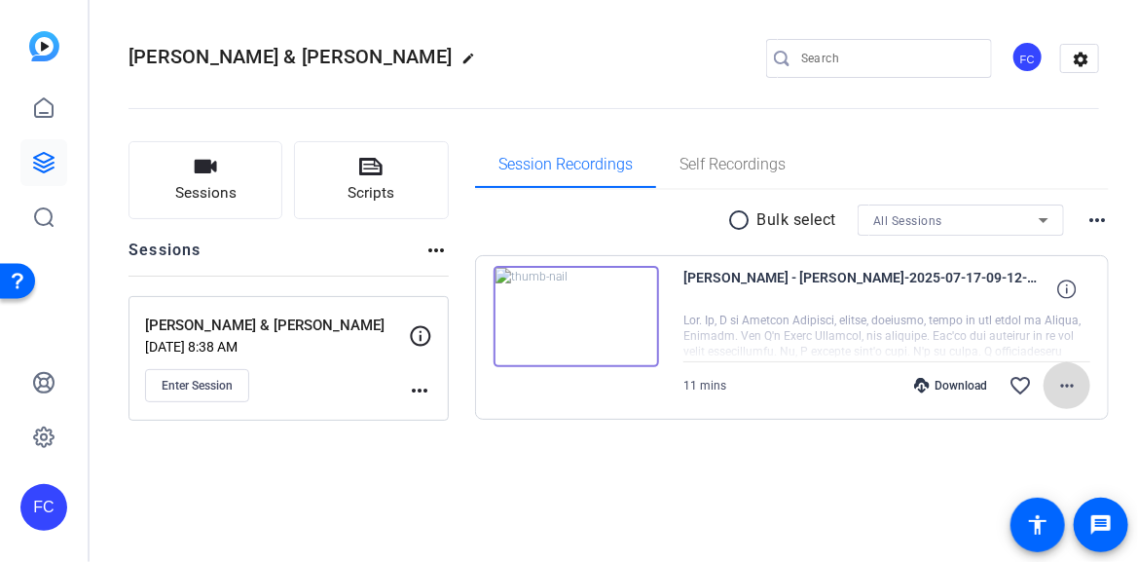
click at [1071, 376] on mat-icon "more_horiz" at bounding box center [1066, 385] width 23 height 23
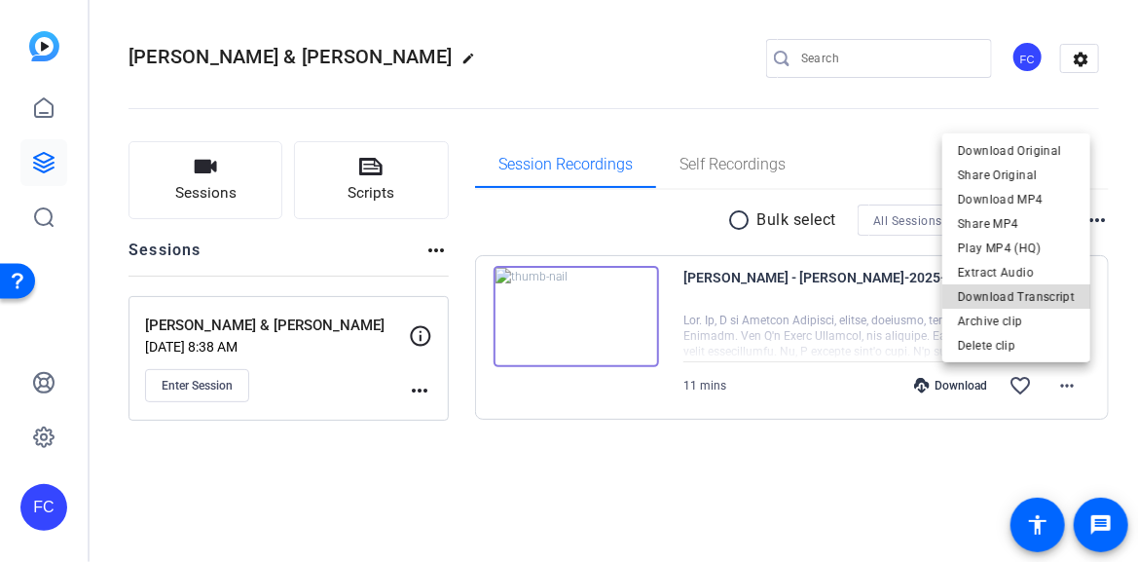
click at [1044, 294] on span "Download Transcript" at bounding box center [1016, 295] width 117 height 23
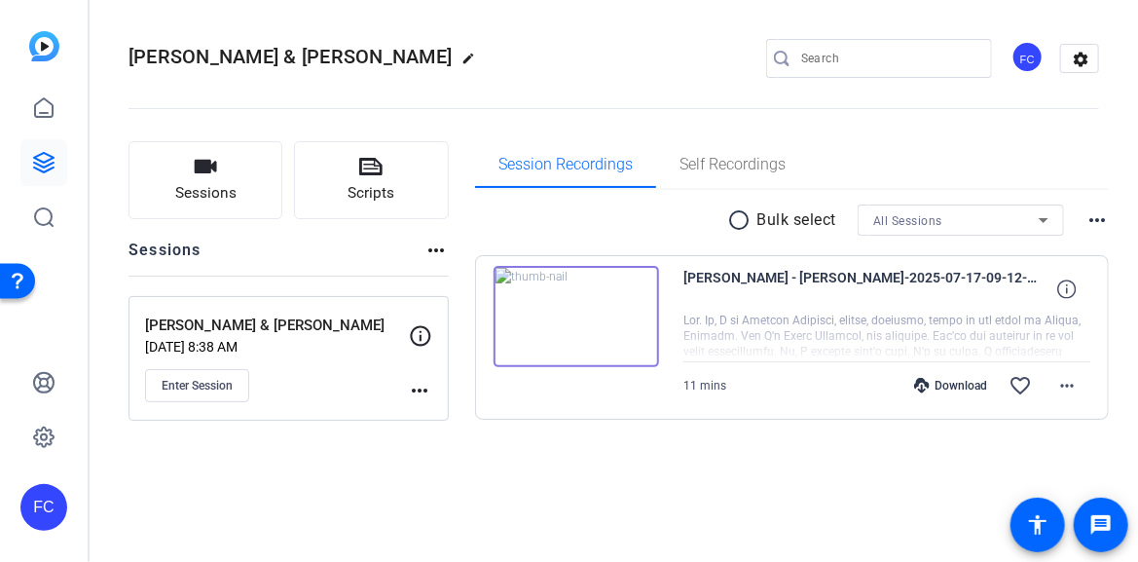
click at [577, 314] on img at bounding box center [576, 316] width 165 height 101
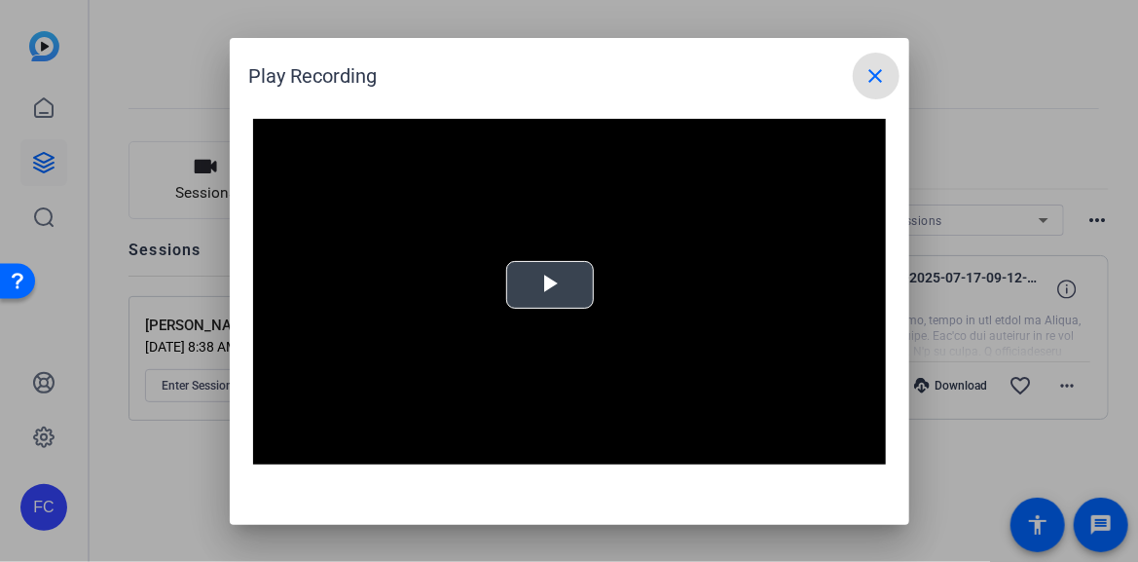
click at [550, 284] on span "Video Player" at bounding box center [550, 284] width 0 height 0
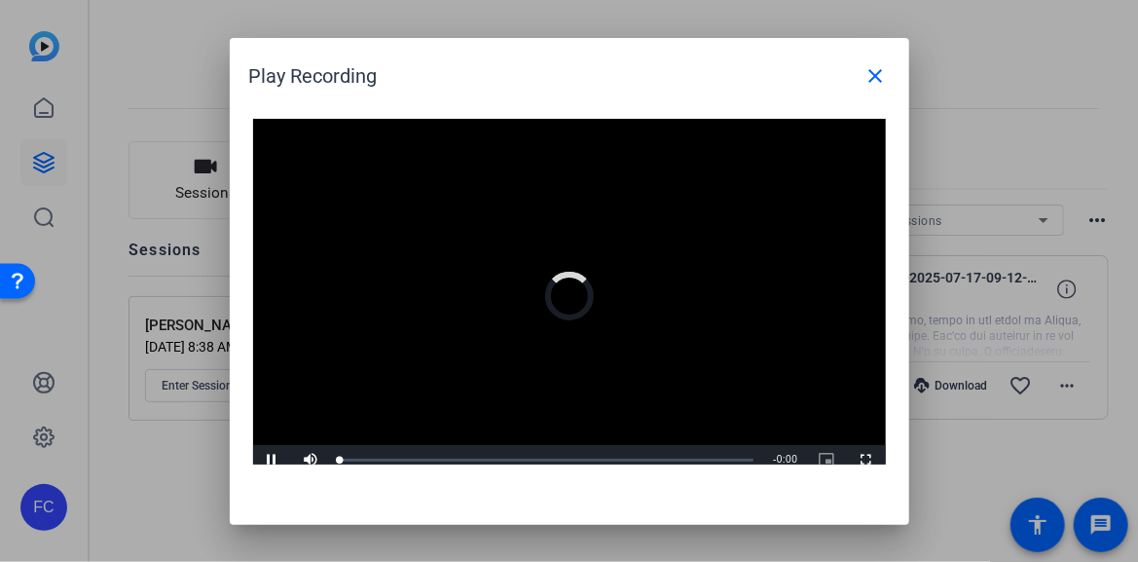
scroll to position [10, 0]
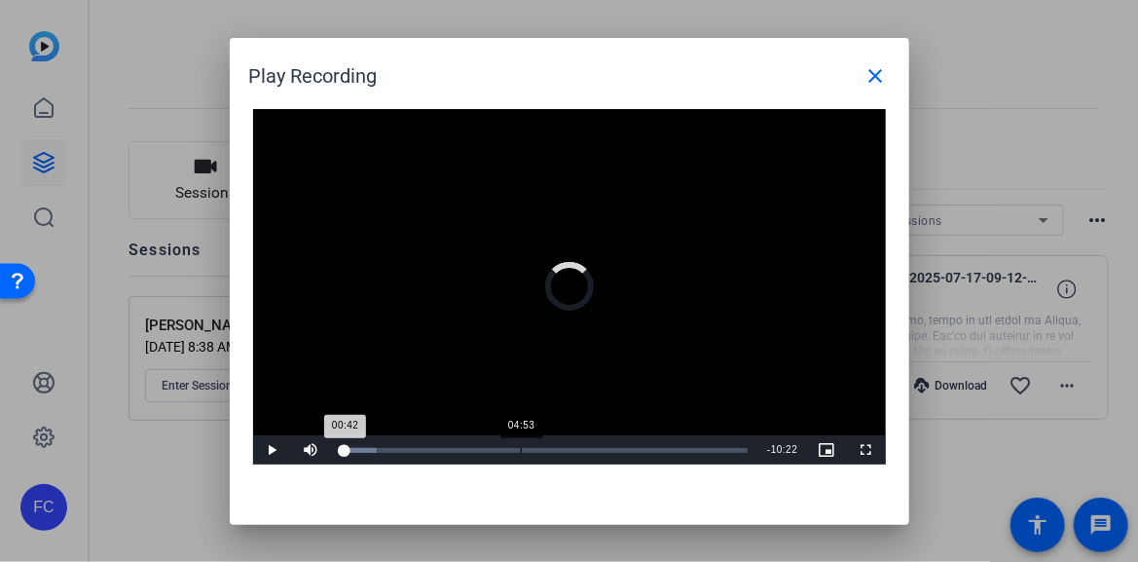
drag, startPoint x: 345, startPoint y: 448, endPoint x: 519, endPoint y: 438, distance: 174.5
click at [519, 438] on div "Loaded : 9.02% 04:53 00:42" at bounding box center [544, 449] width 427 height 29
drag, startPoint x: 519, startPoint y: 446, endPoint x: 533, endPoint y: 444, distance: 14.7
click at [533, 444] on div "Loaded : 45.77% 05:07 04:46" at bounding box center [547, 449] width 433 height 29
drag, startPoint x: 527, startPoint y: 443, endPoint x: 545, endPoint y: 446, distance: 18.7
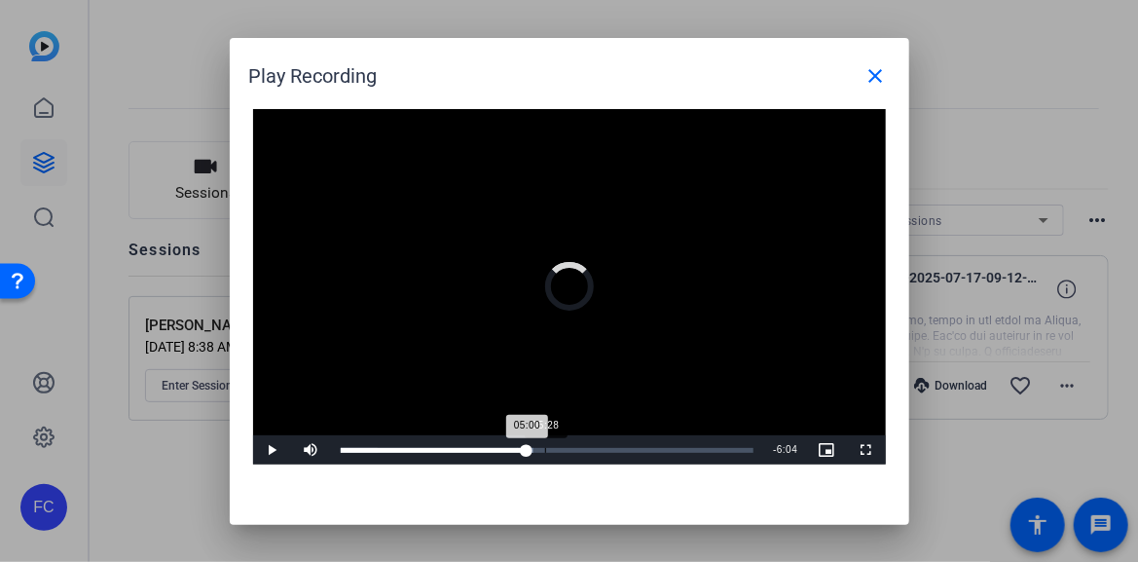
click at [545, 446] on div "Loaded : 46.72% 05:28 05:00" at bounding box center [547, 449] width 433 height 29
click at [556, 448] on div "05:48" at bounding box center [448, 450] width 215 height 5
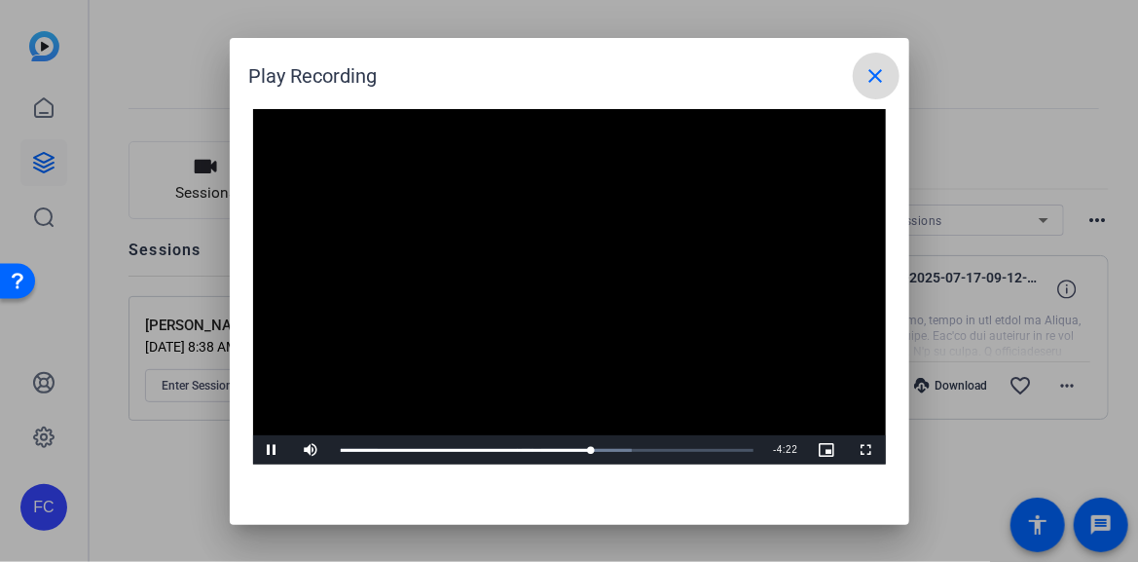
click at [871, 74] on mat-icon "close" at bounding box center [875, 75] width 23 height 23
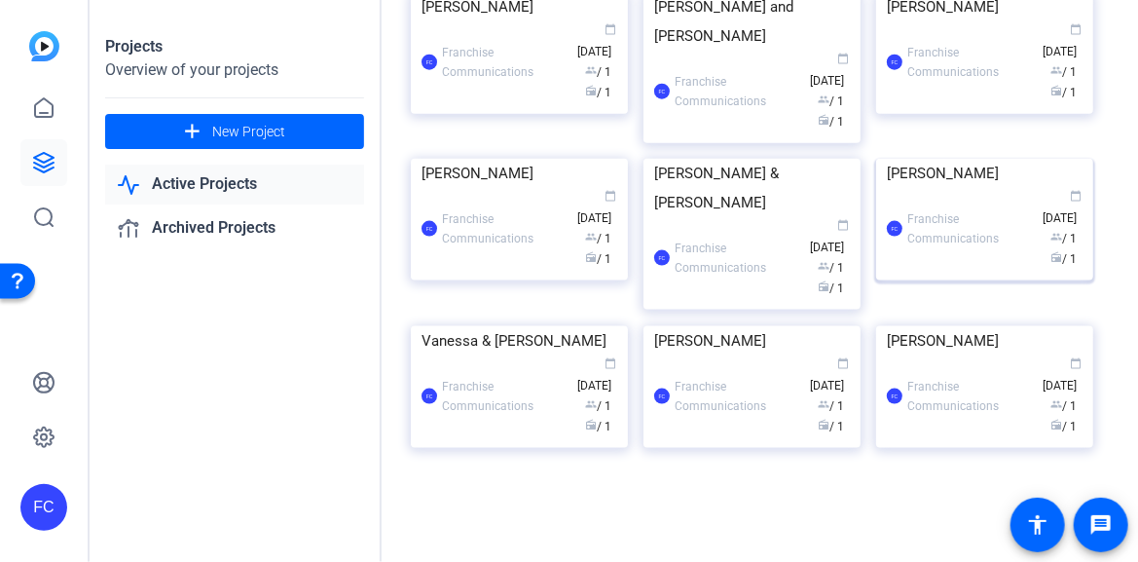
scroll to position [2044, 0]
click at [990, 159] on img at bounding box center [984, 159] width 217 height 0
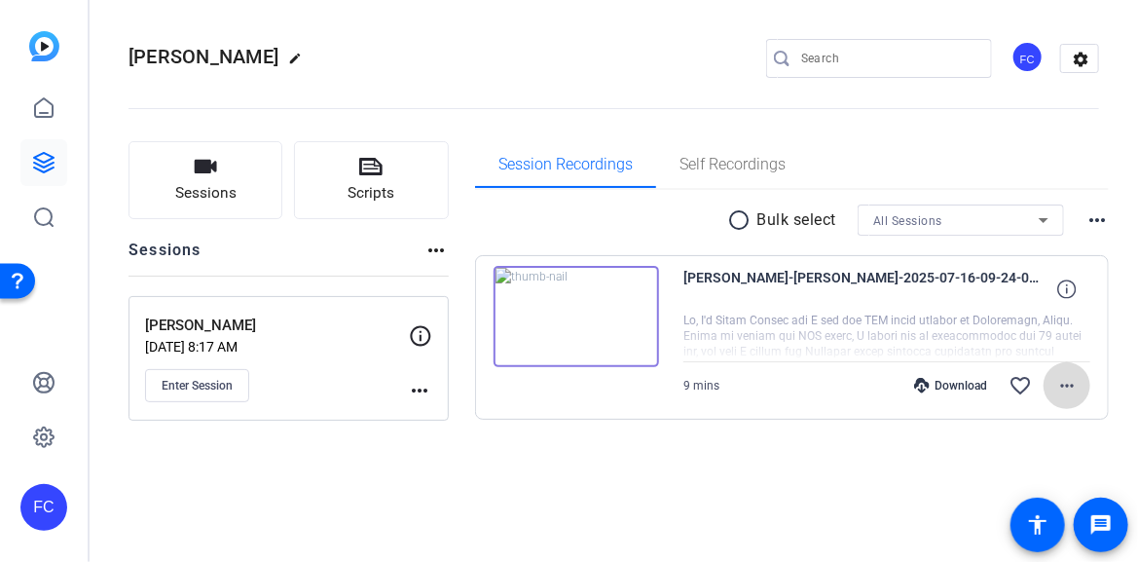
click at [1066, 383] on mat-icon "more_horiz" at bounding box center [1066, 385] width 23 height 23
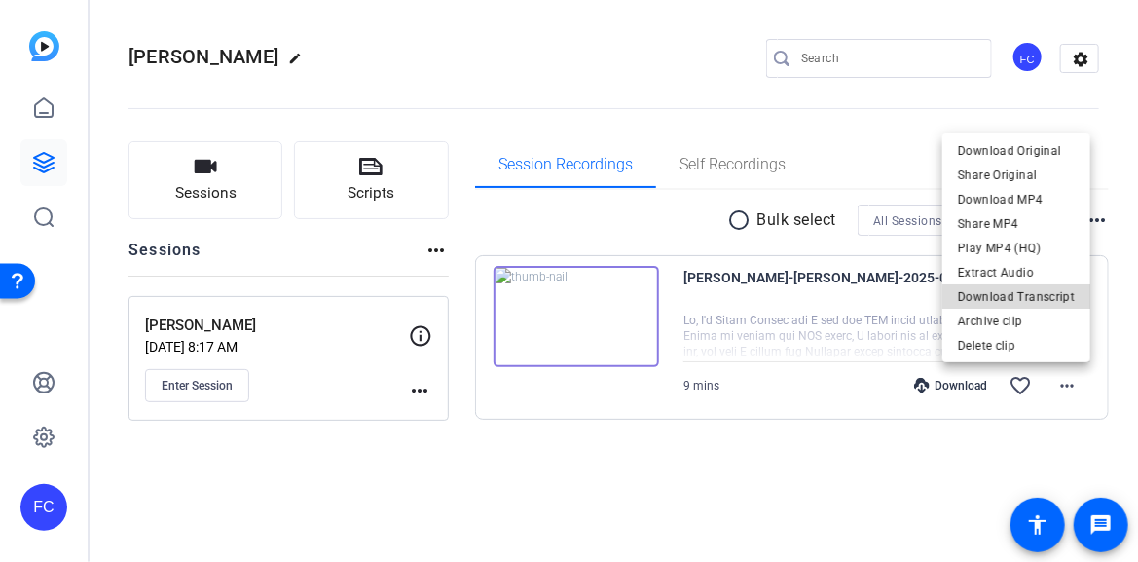
click at [1045, 299] on span "Download Transcript" at bounding box center [1016, 295] width 117 height 23
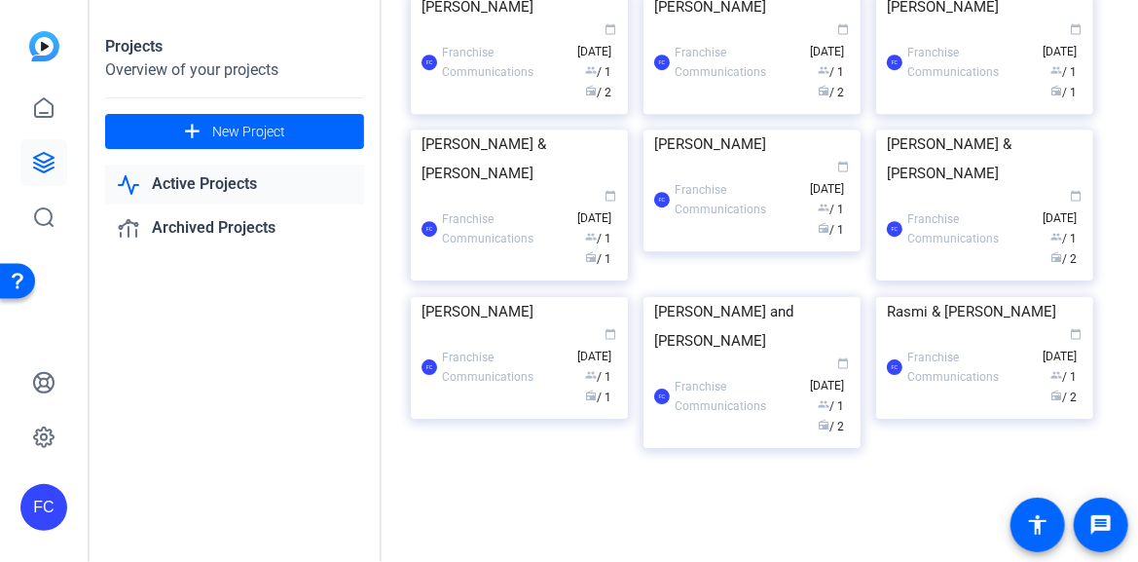
scroll to position [3310, 0]
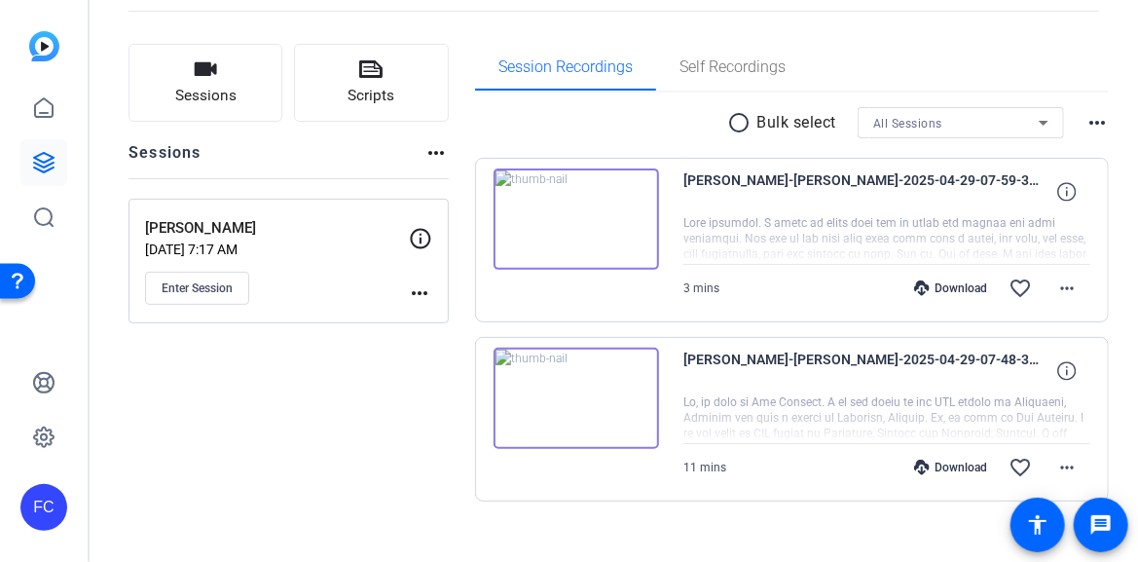
scroll to position [123, 0]
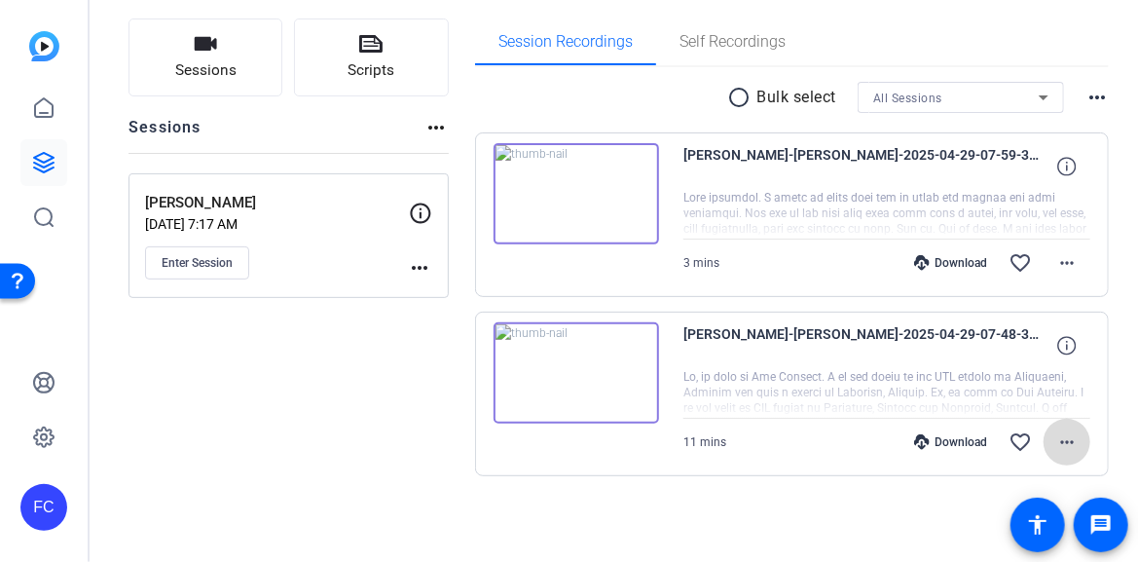
click at [1055, 430] on mat-icon "more_horiz" at bounding box center [1066, 441] width 23 height 23
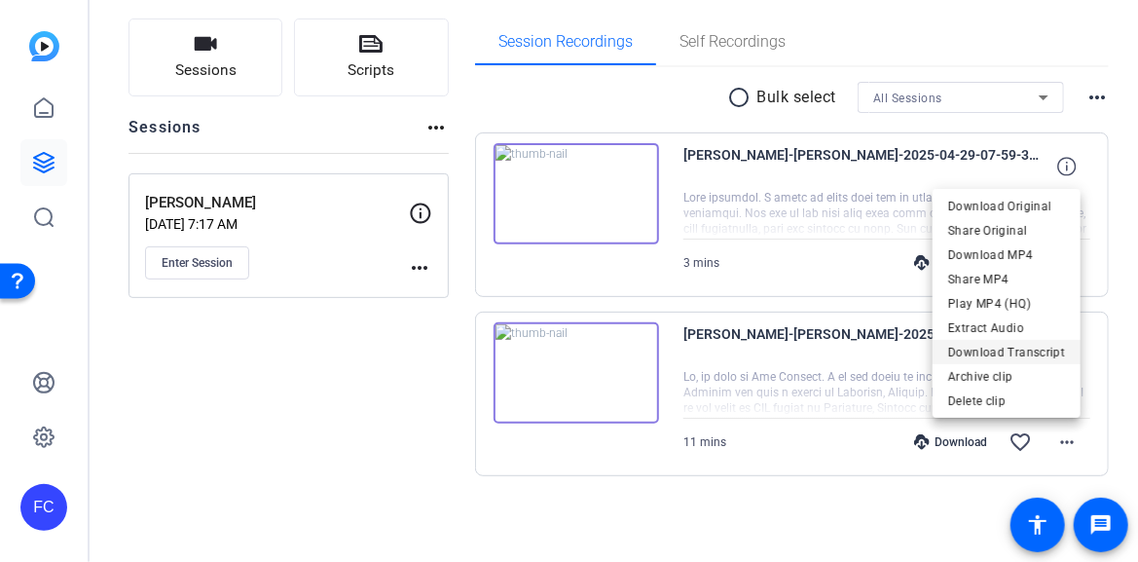
click at [1013, 355] on span "Download Transcript" at bounding box center [1006, 352] width 117 height 23
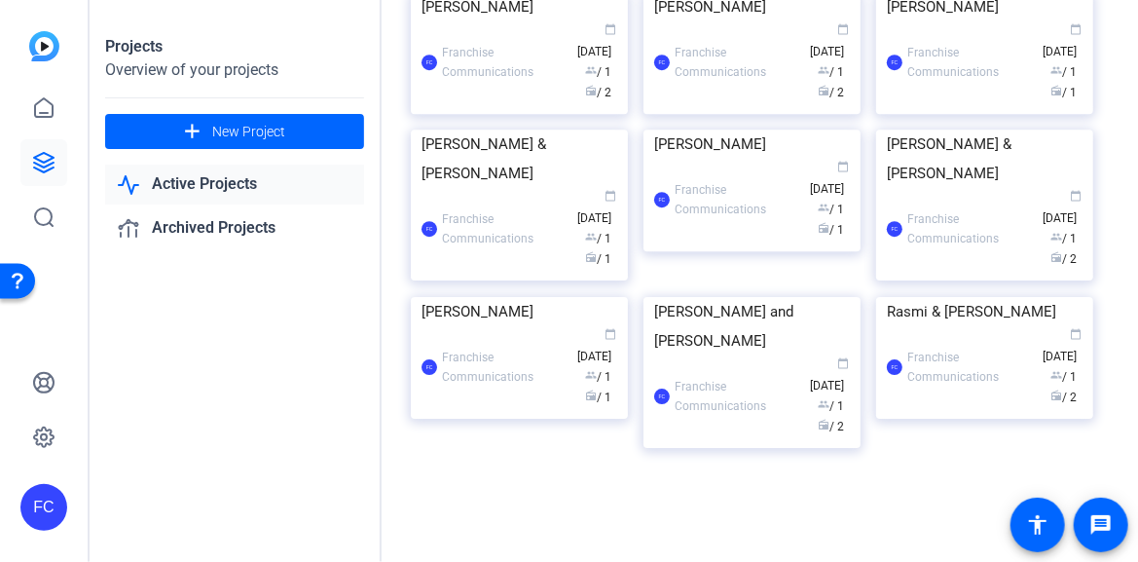
scroll to position [3671, 0]
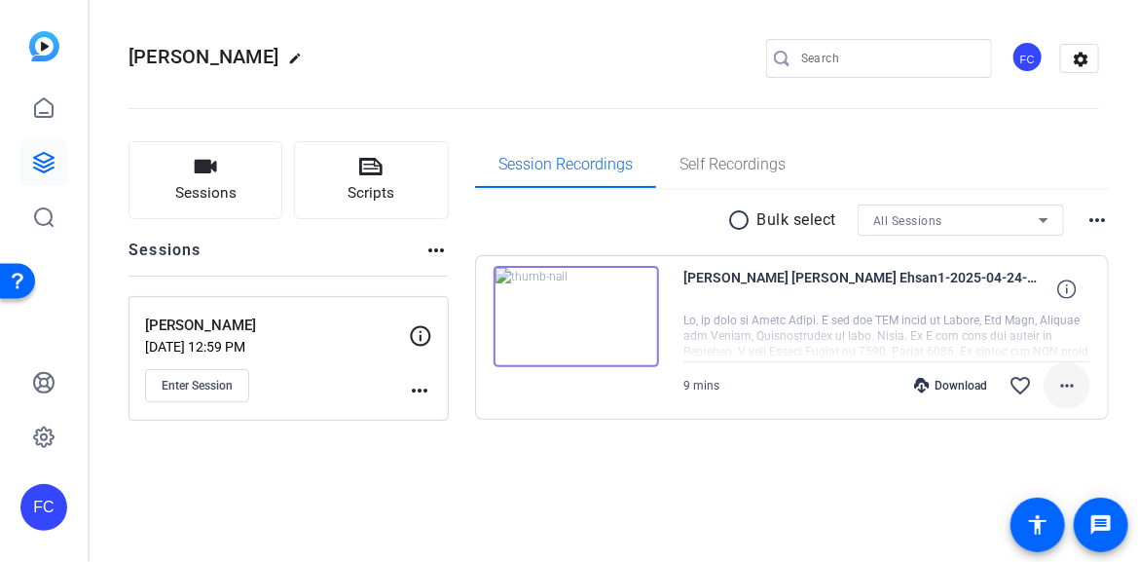
click at [1065, 381] on mat-icon "more_horiz" at bounding box center [1066, 385] width 23 height 23
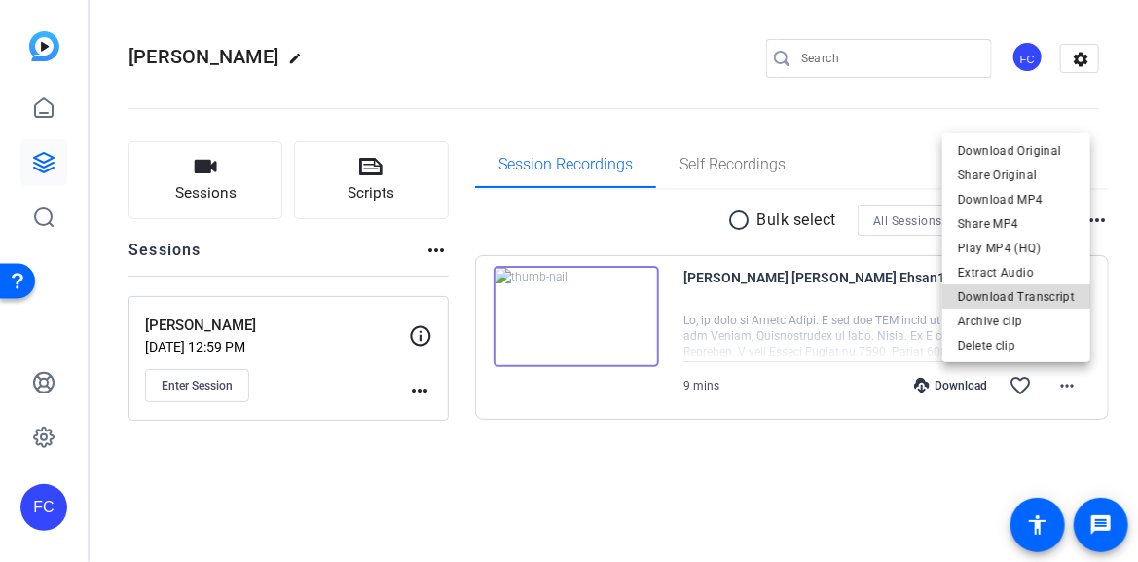
click at [1035, 296] on span "Download Transcript" at bounding box center [1016, 295] width 117 height 23
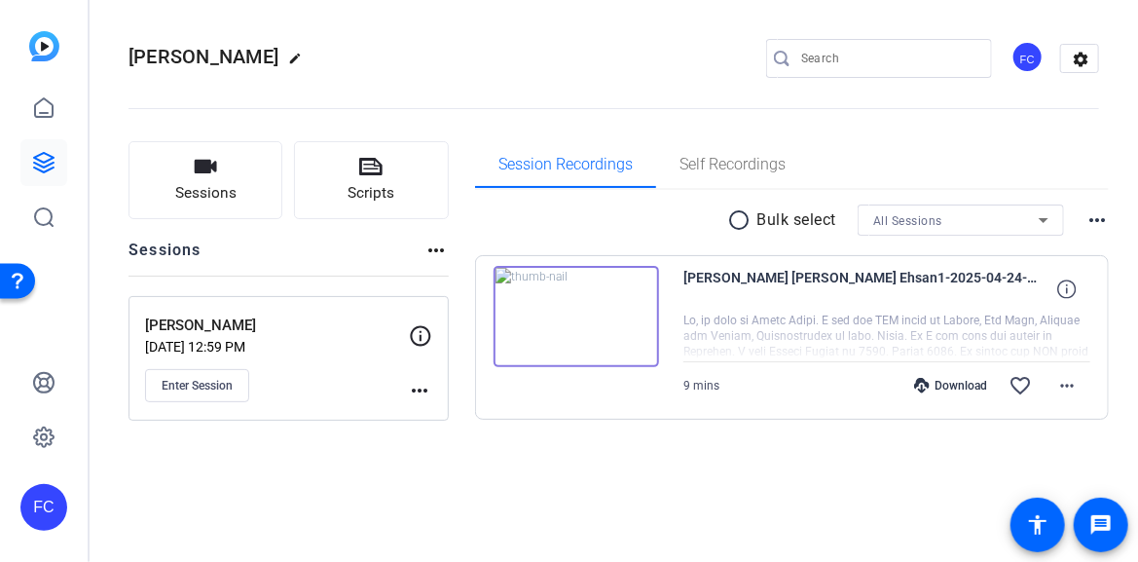
click at [573, 312] on img at bounding box center [576, 316] width 165 height 101
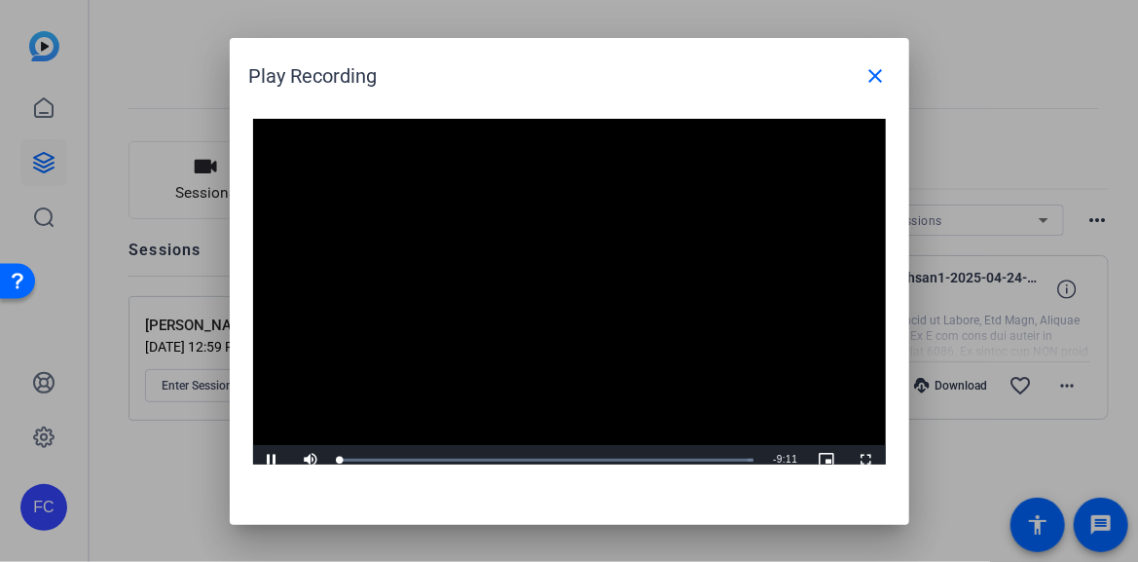
click at [550, 284] on video "Video Player" at bounding box center [569, 297] width 633 height 356
click at [271, 459] on span "Video Player" at bounding box center [272, 459] width 39 height 0
click at [881, 69] on mat-icon "close" at bounding box center [875, 75] width 23 height 23
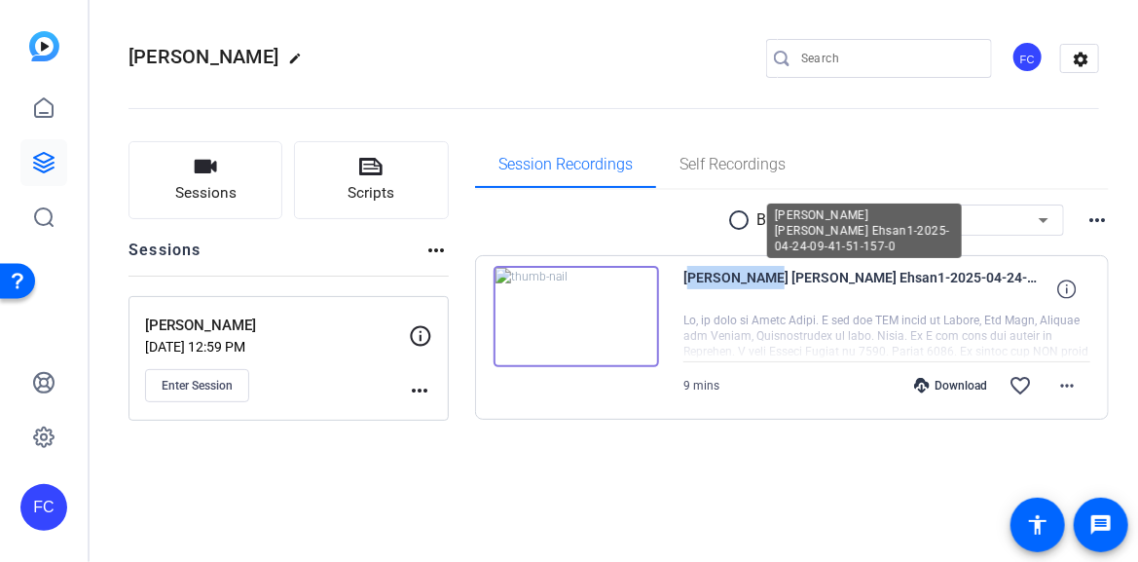
drag, startPoint x: 686, startPoint y: 275, endPoint x: 765, endPoint y: 269, distance: 79.1
click at [765, 269] on span "[PERSON_NAME] [PERSON_NAME] Ehsan1-2025-04-24-09-41-51-157-0" at bounding box center [863, 289] width 360 height 47
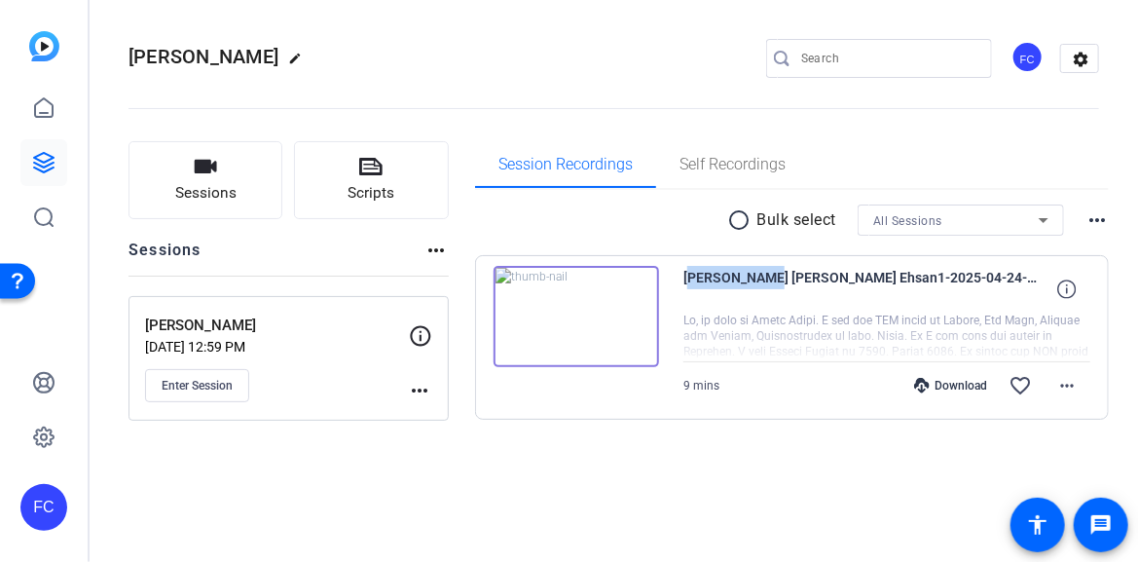
copy span "[PERSON_NAME]"
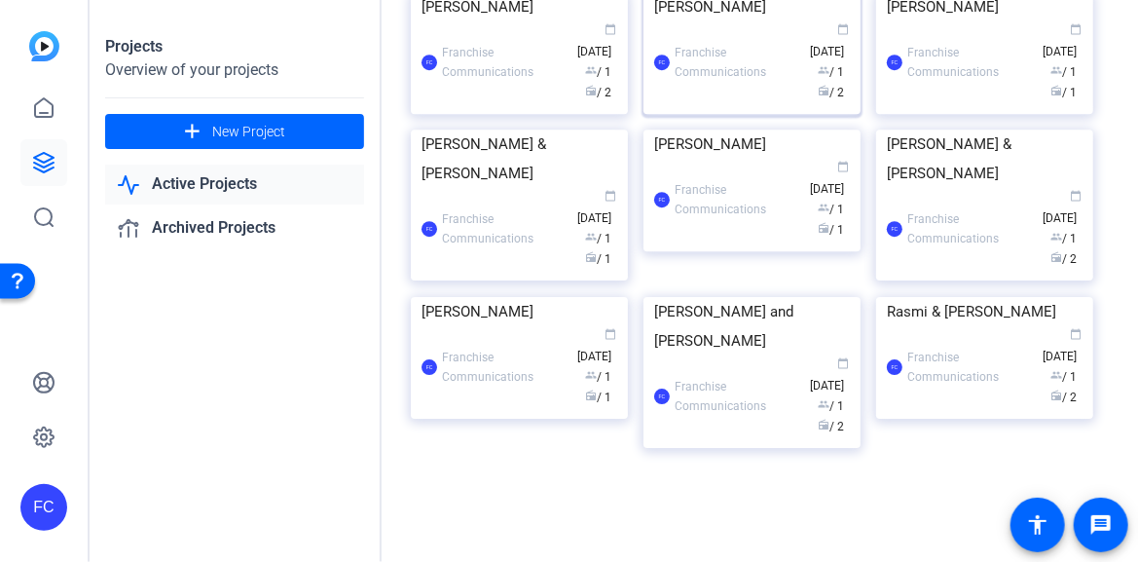
scroll to position [4060, 0]
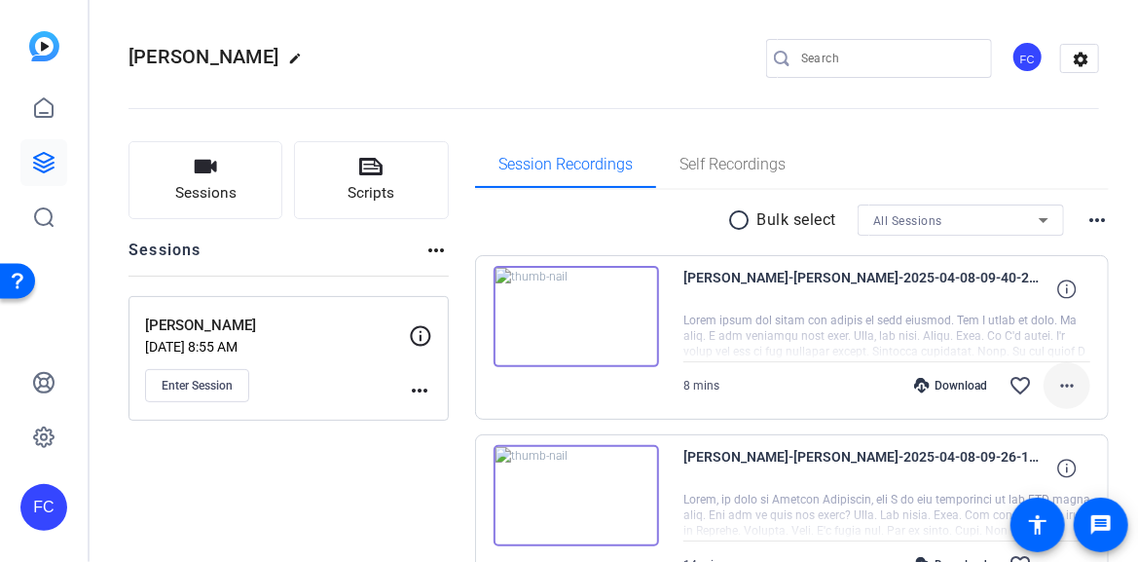
click at [1058, 382] on mat-icon "more_horiz" at bounding box center [1066, 385] width 23 height 23
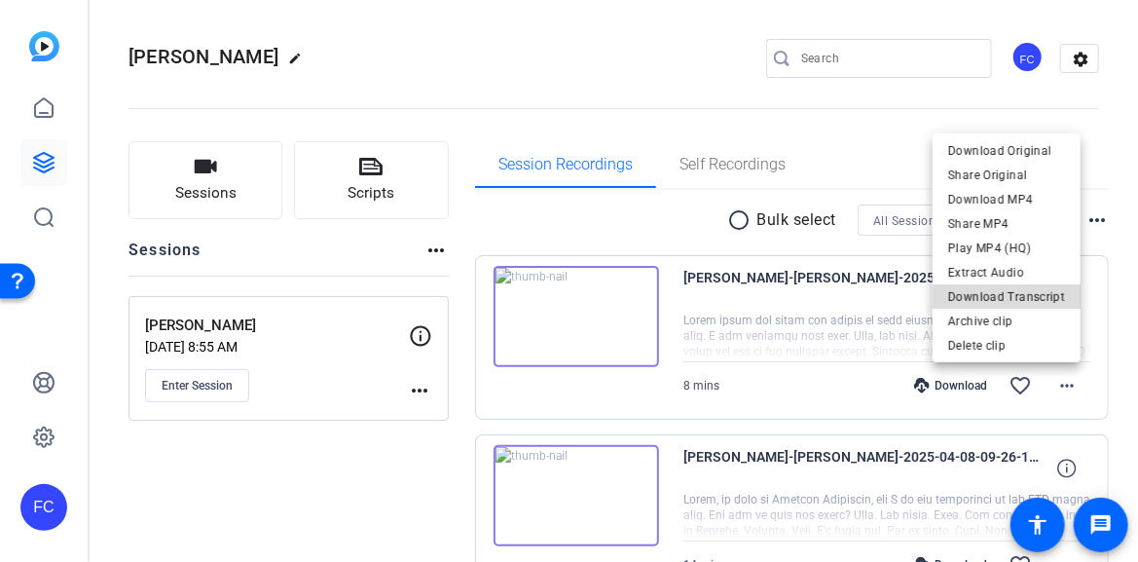
click at [1019, 298] on span "Download Transcript" at bounding box center [1006, 295] width 117 height 23
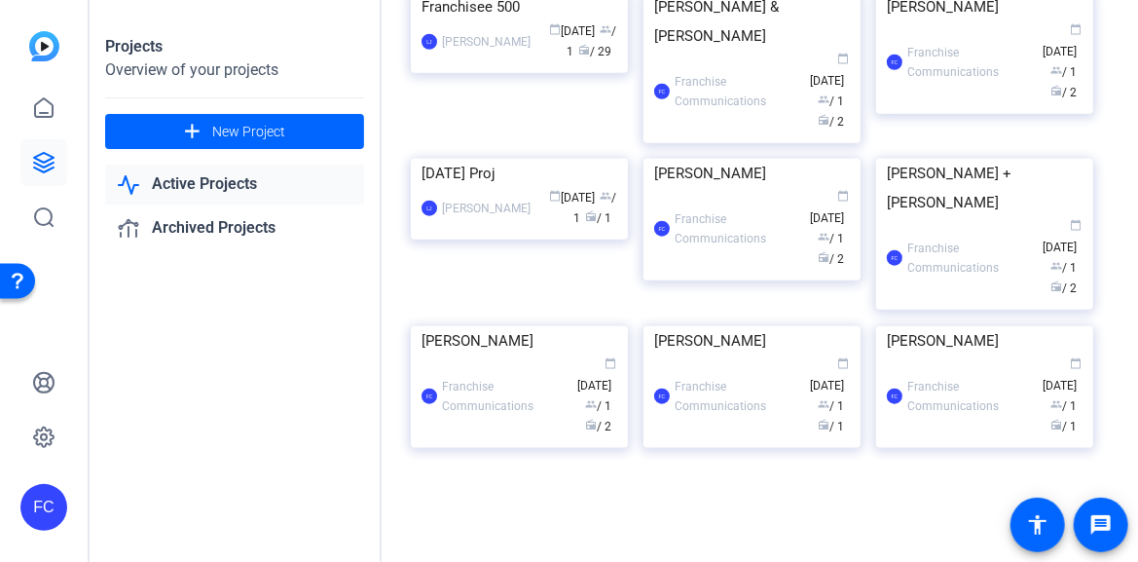
scroll to position [5099, 0]
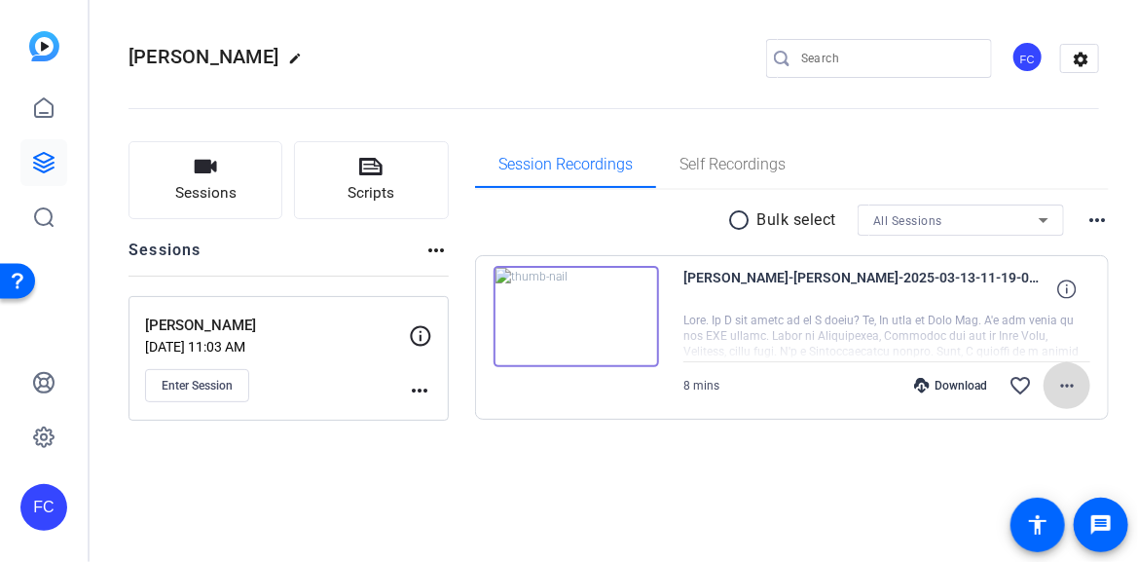
click at [1063, 388] on mat-icon "more_horiz" at bounding box center [1066, 385] width 23 height 23
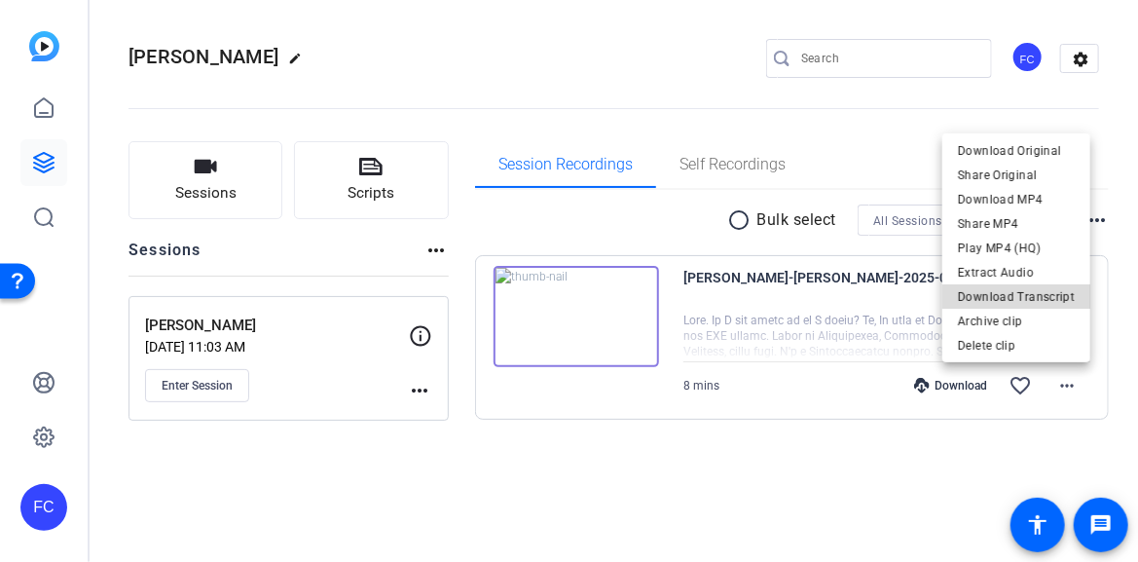
click at [1049, 299] on span "Download Transcript" at bounding box center [1016, 295] width 117 height 23
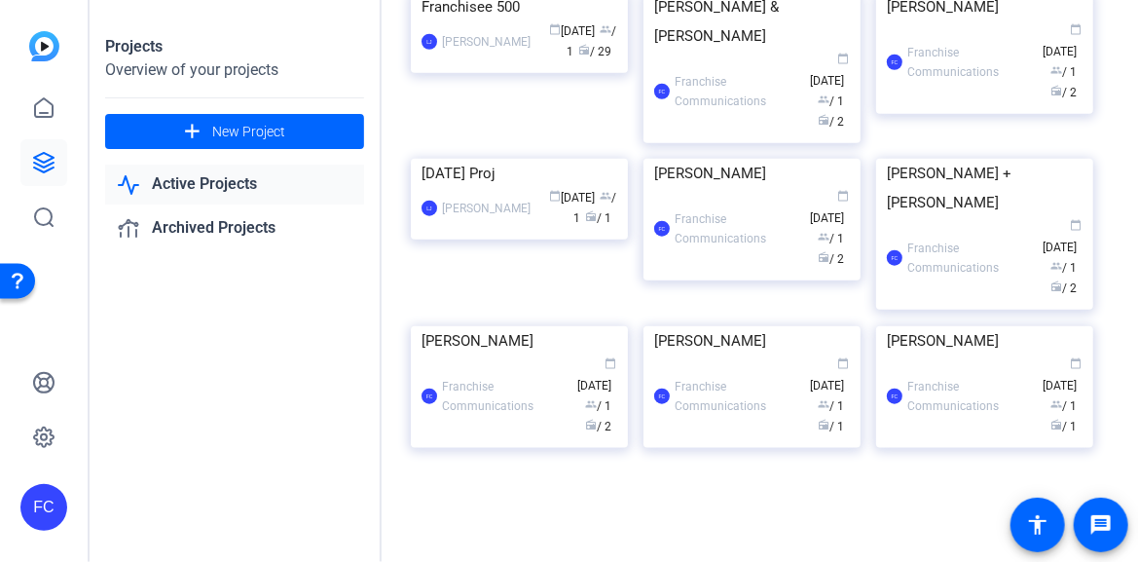
scroll to position [5878, 0]
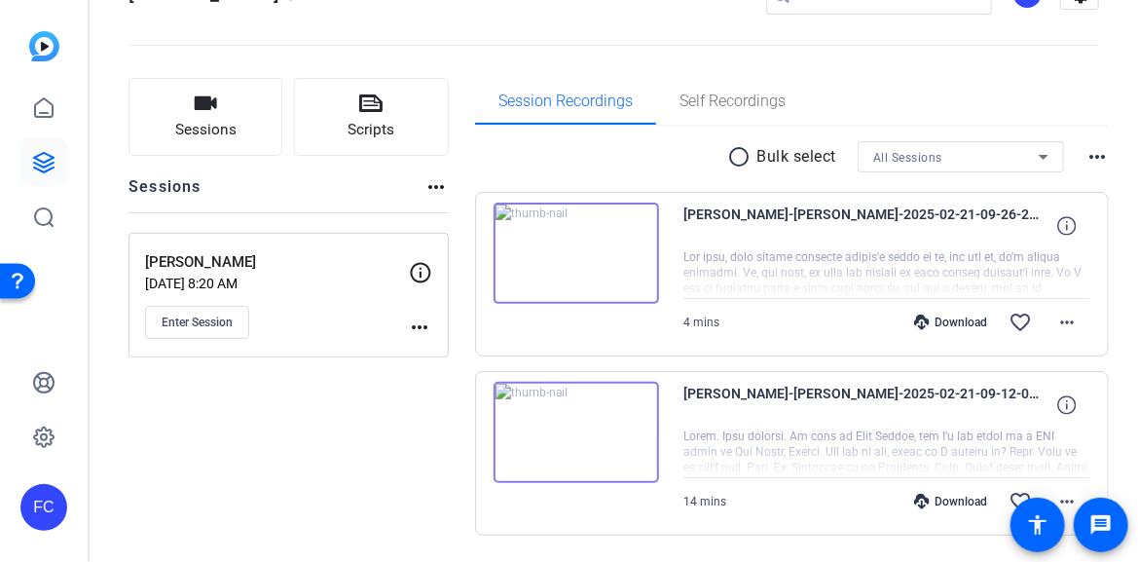
scroll to position [97, 0]
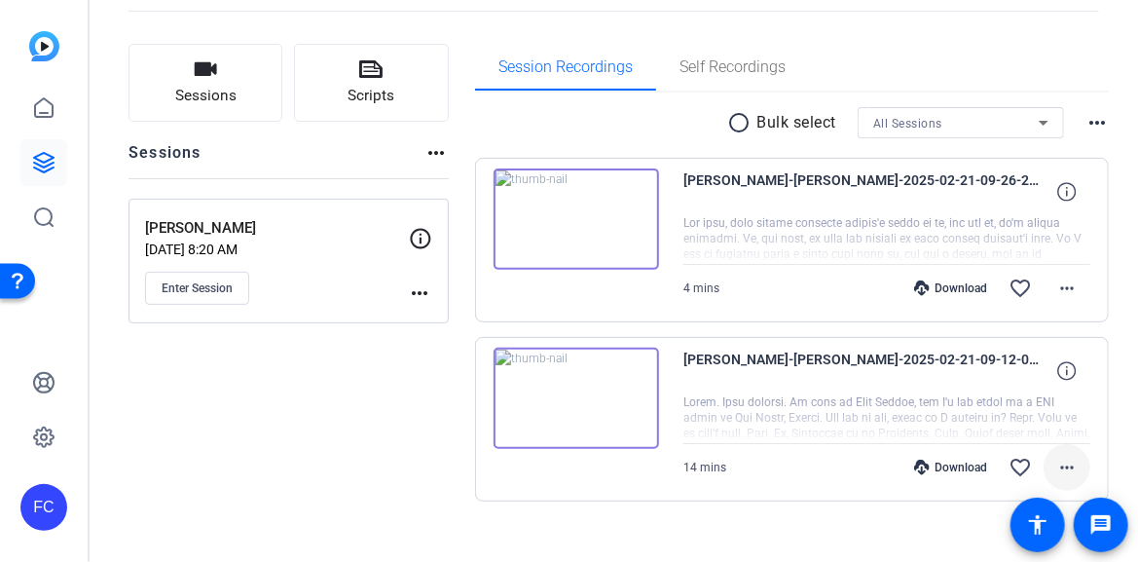
click at [1060, 471] on mat-icon "more_horiz" at bounding box center [1066, 467] width 23 height 23
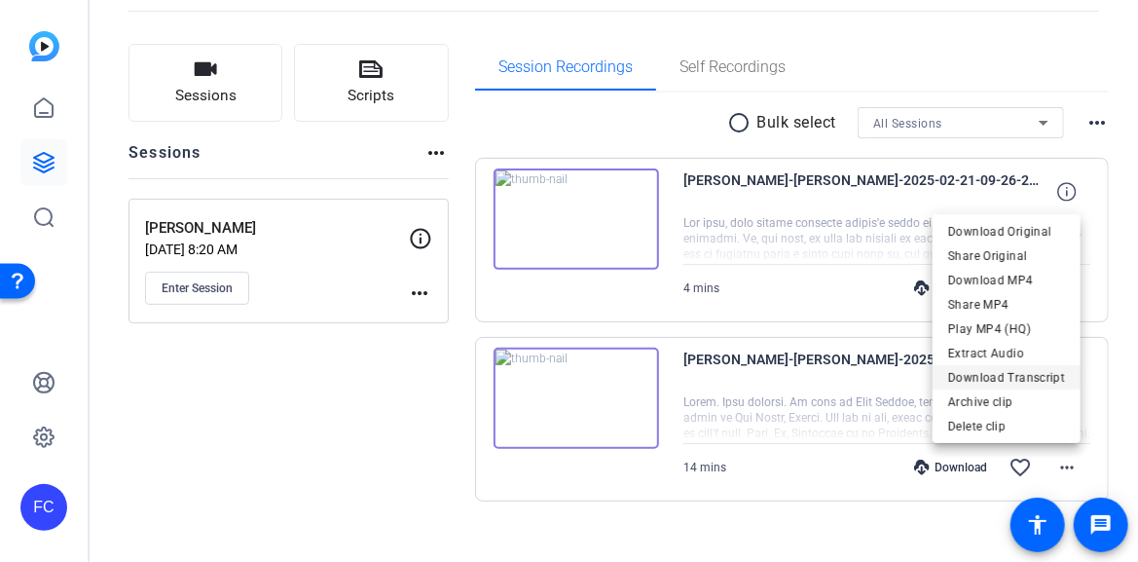
click at [1036, 372] on span "Download Transcript" at bounding box center [1006, 377] width 117 height 23
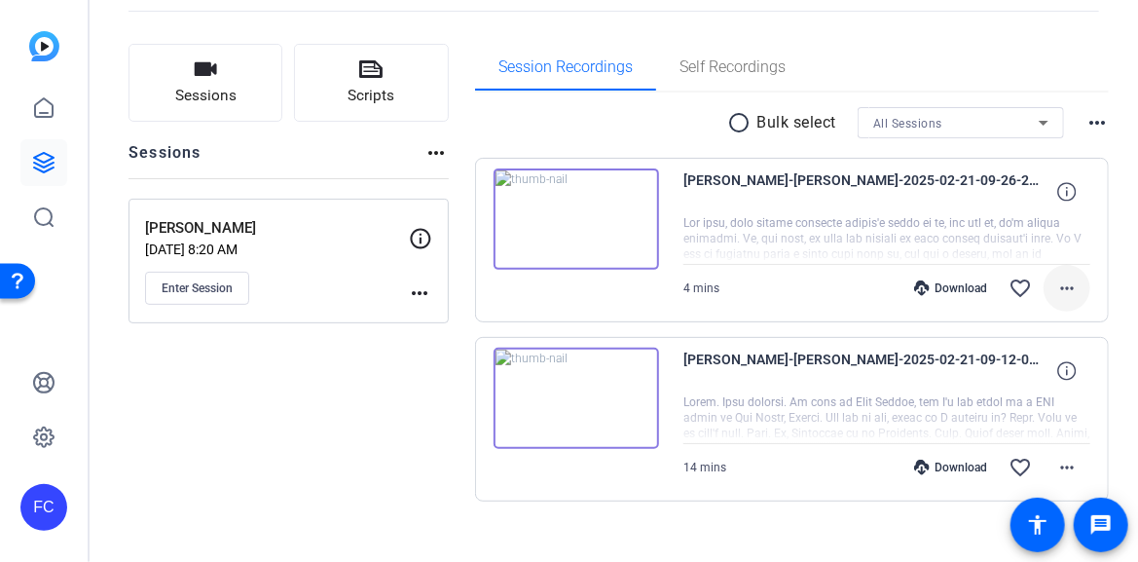
click at [1060, 286] on mat-icon "more_horiz" at bounding box center [1066, 287] width 23 height 23
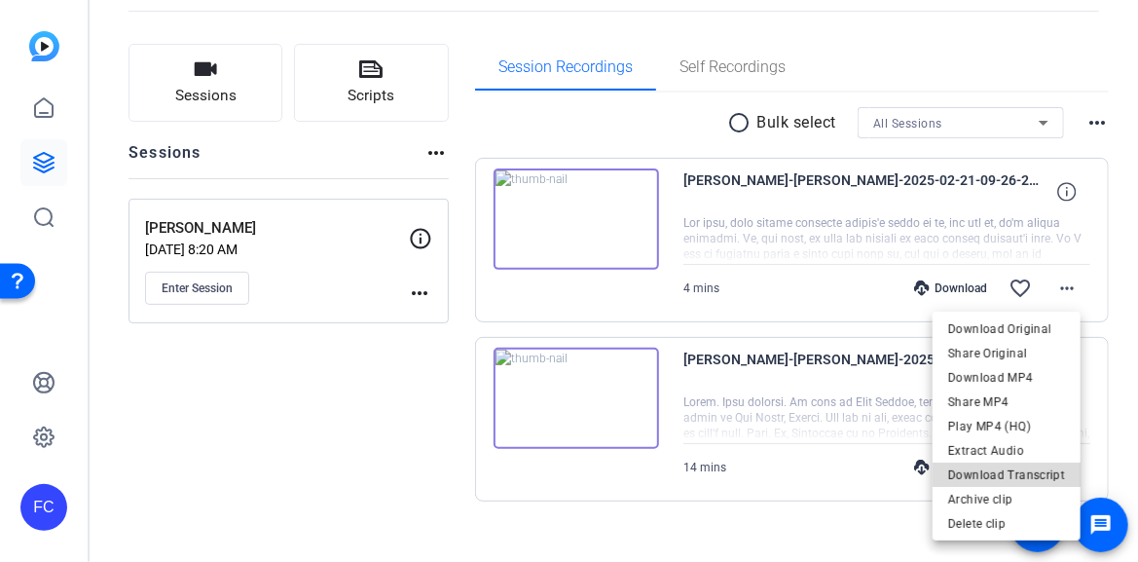
click at [1056, 471] on span "Download Transcript" at bounding box center [1006, 473] width 117 height 23
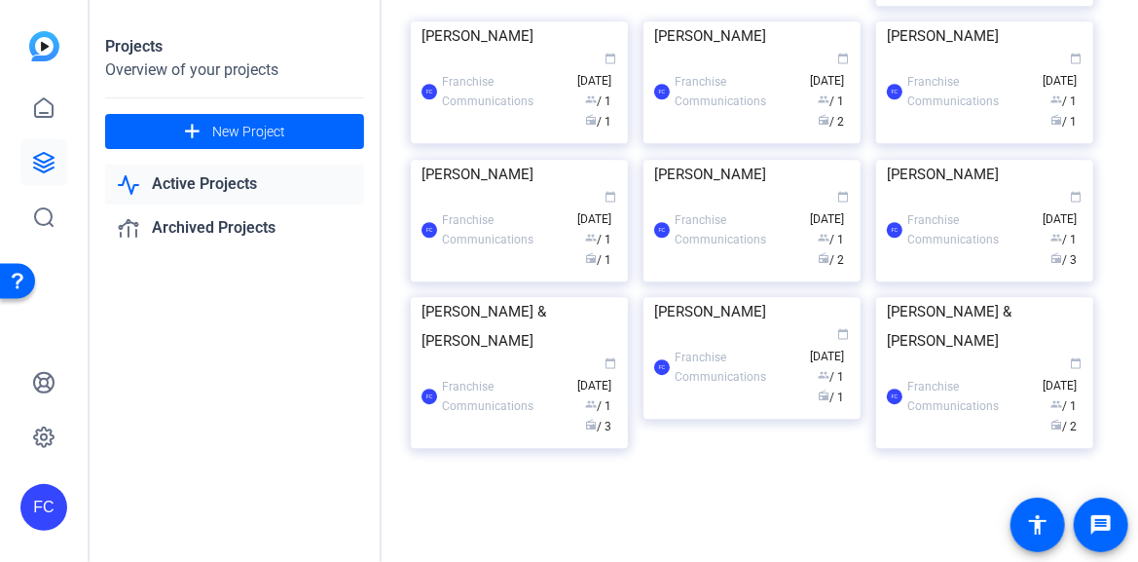
scroll to position [7807, 0]
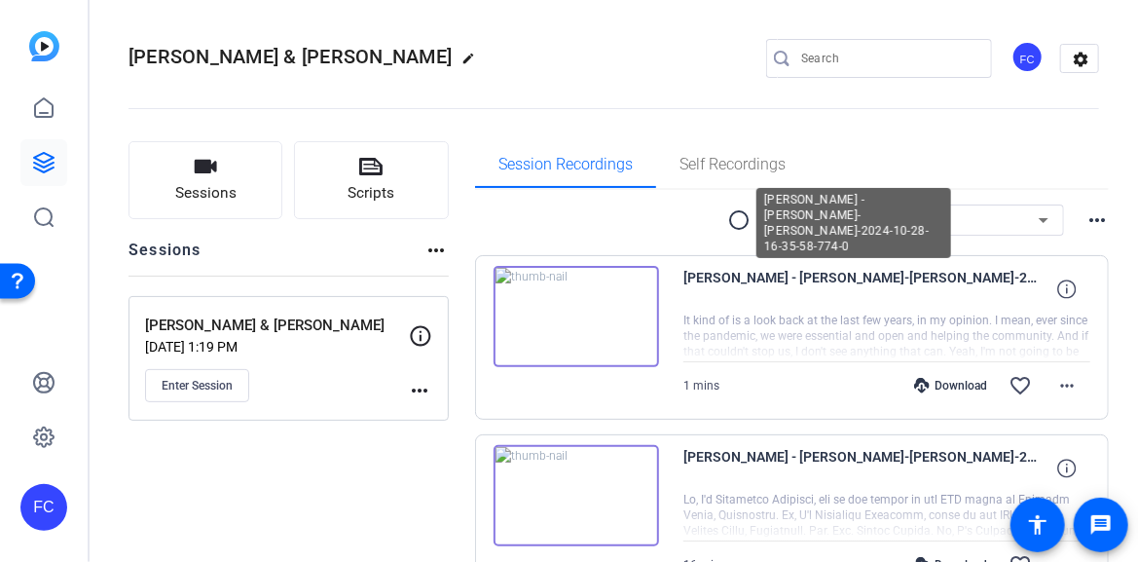
scroll to position [123, 0]
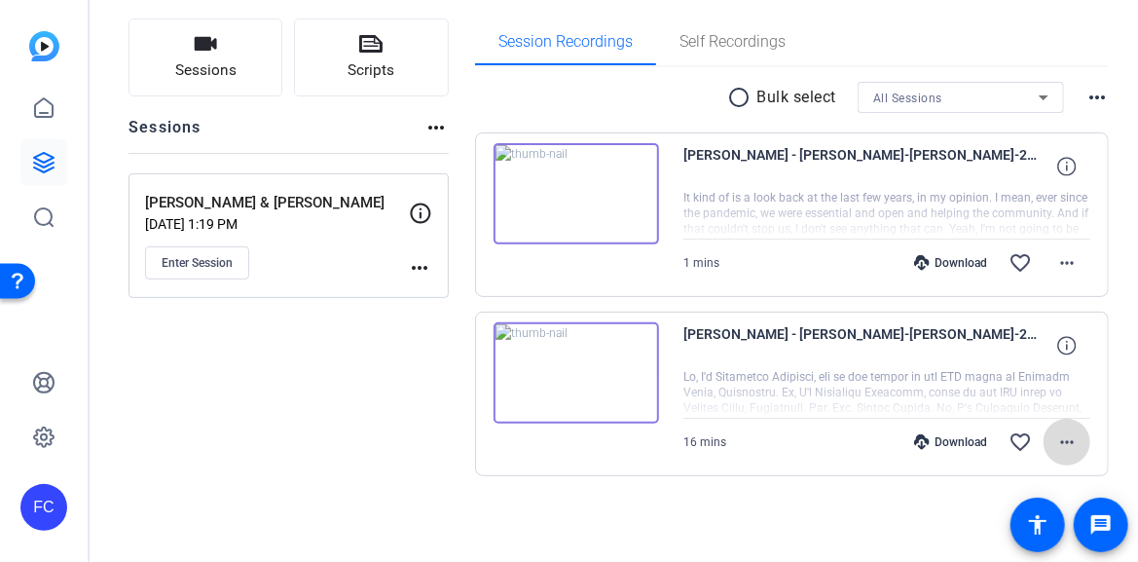
click at [1055, 444] on mat-icon "more_horiz" at bounding box center [1066, 441] width 23 height 23
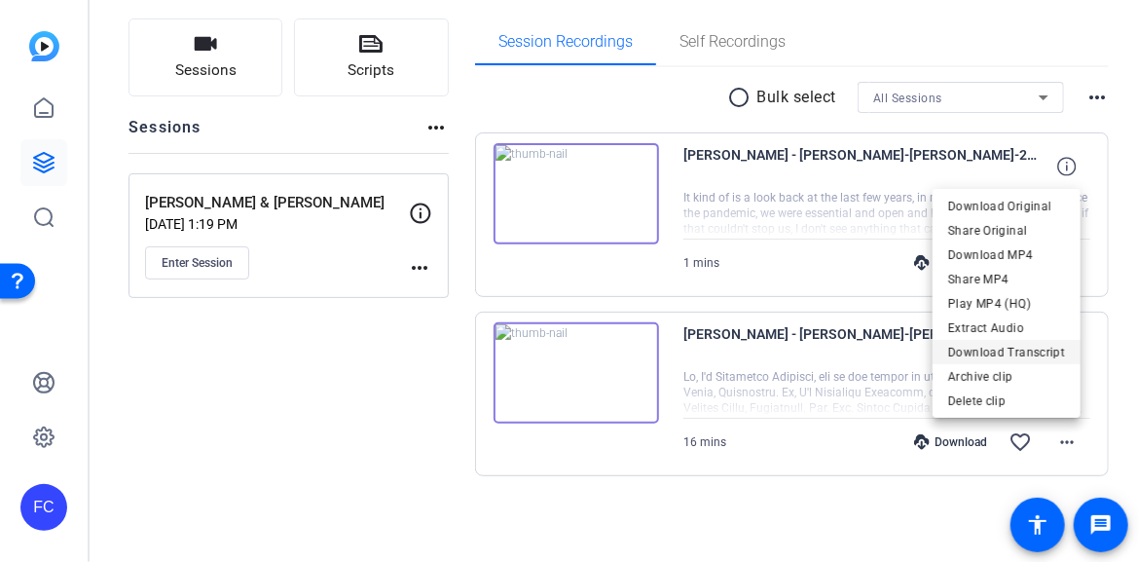
click at [1039, 357] on span "Download Transcript" at bounding box center [1006, 352] width 117 height 23
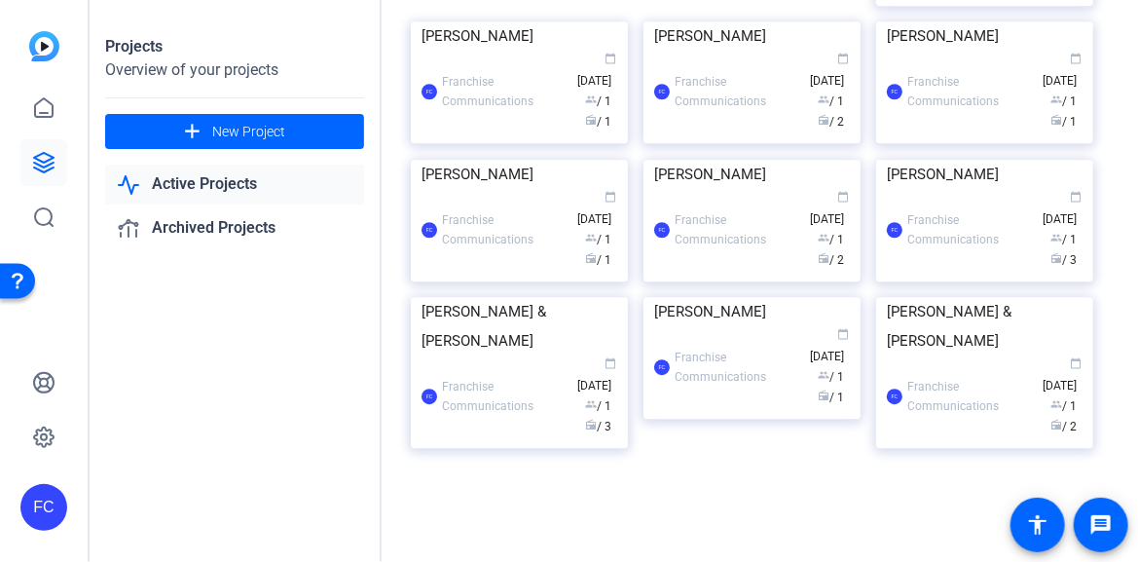
scroll to position [8117, 0]
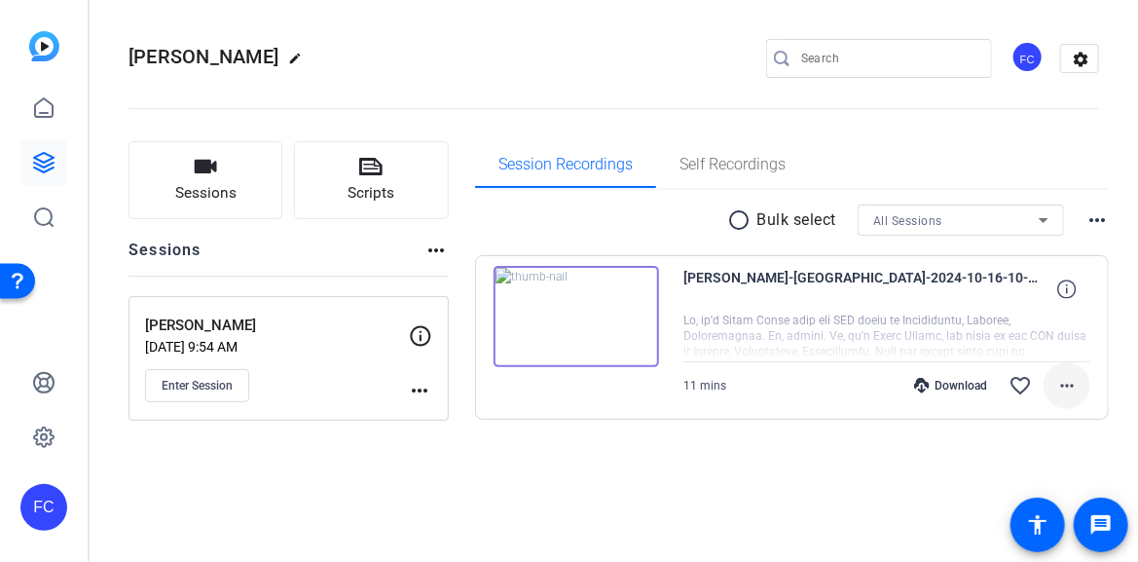
click at [1069, 386] on mat-icon "more_horiz" at bounding box center [1066, 385] width 23 height 23
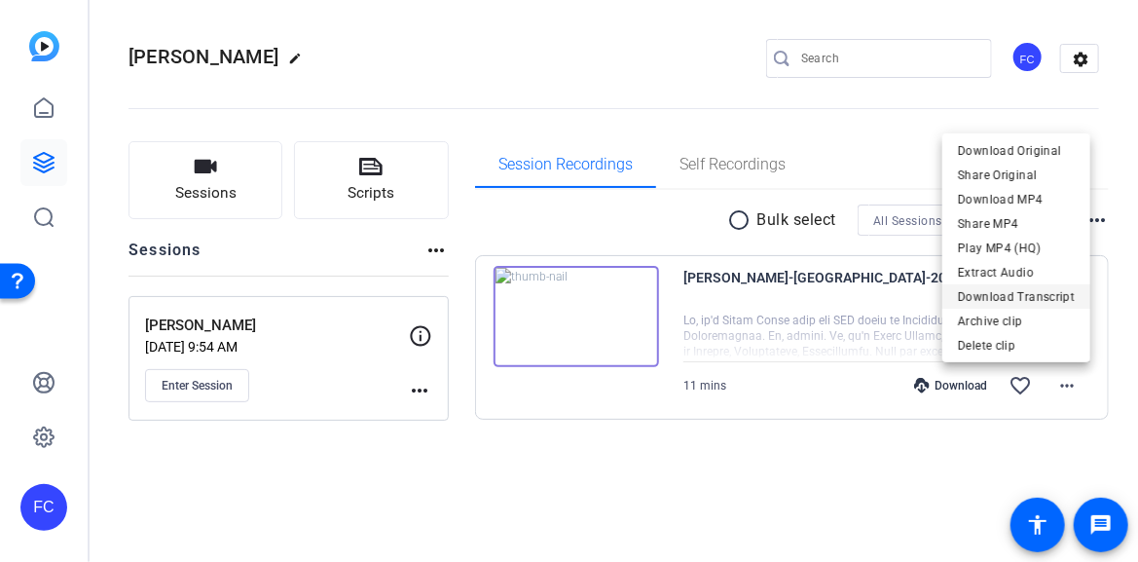
click at [1047, 297] on span "Download Transcript" at bounding box center [1016, 295] width 117 height 23
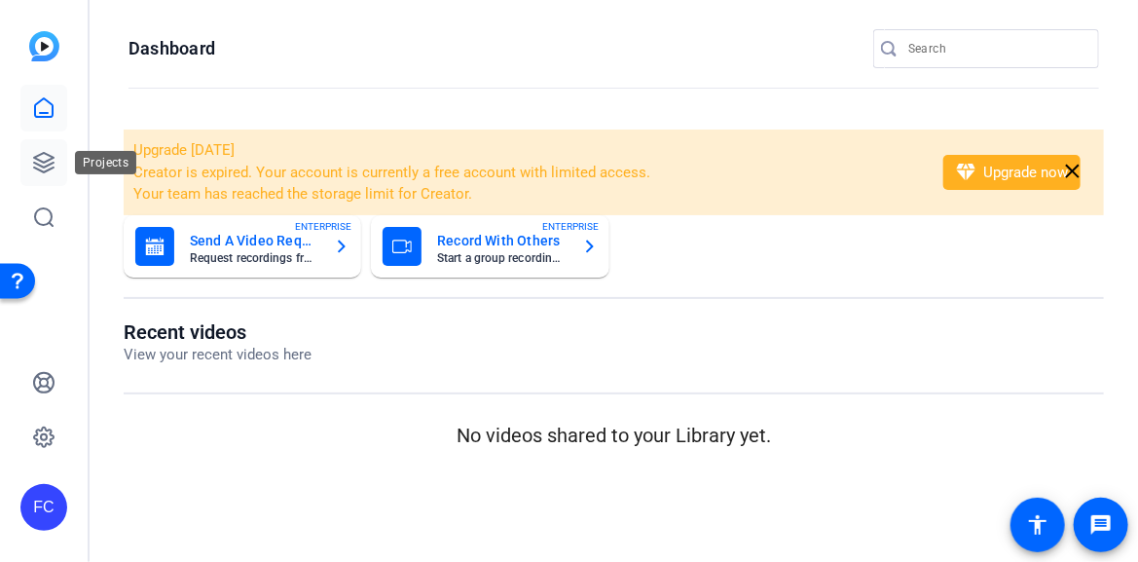
click at [41, 165] on icon at bounding box center [43, 162] width 23 height 23
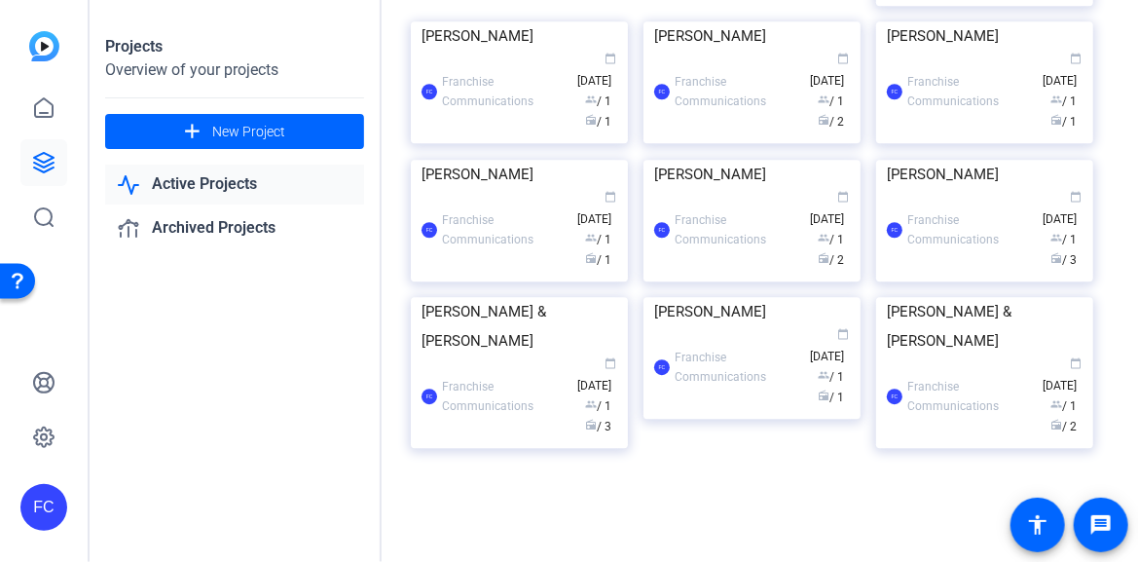
scroll to position [9120, 0]
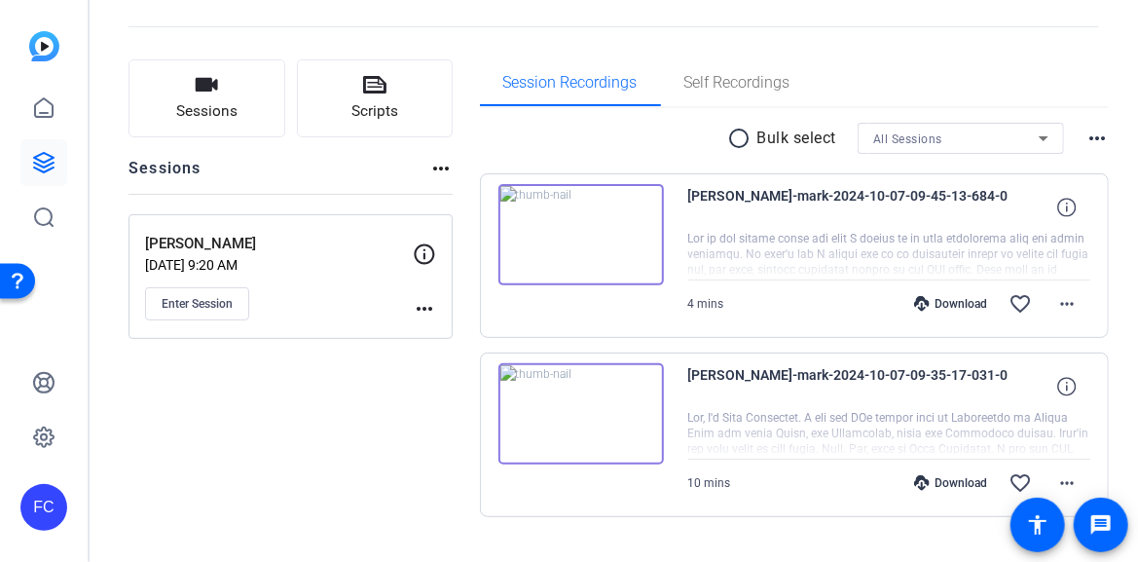
scroll to position [123, 0]
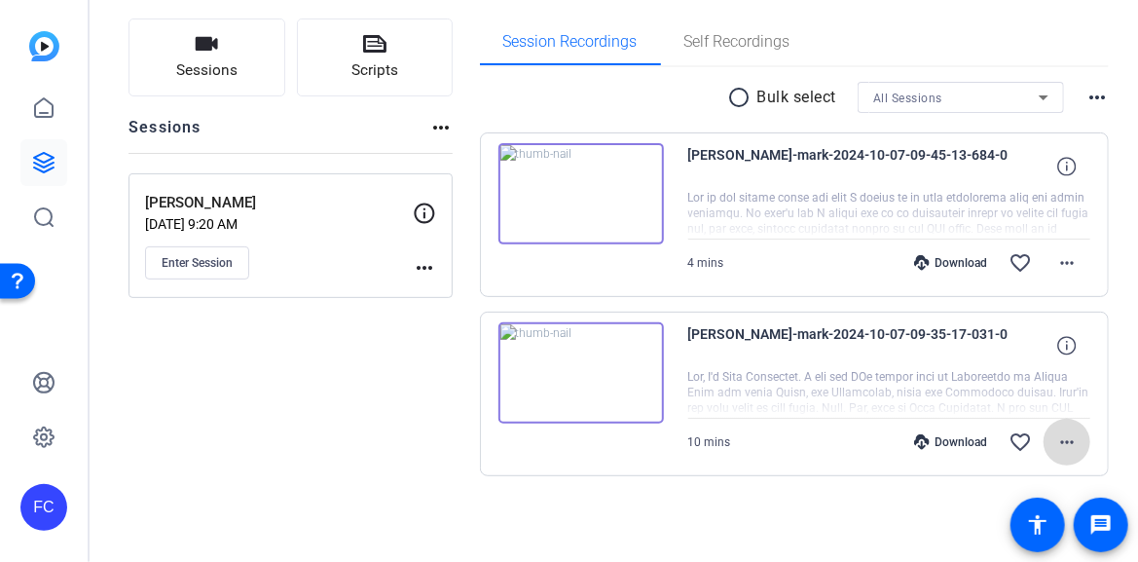
click at [1058, 440] on mat-icon "more_horiz" at bounding box center [1066, 441] width 23 height 23
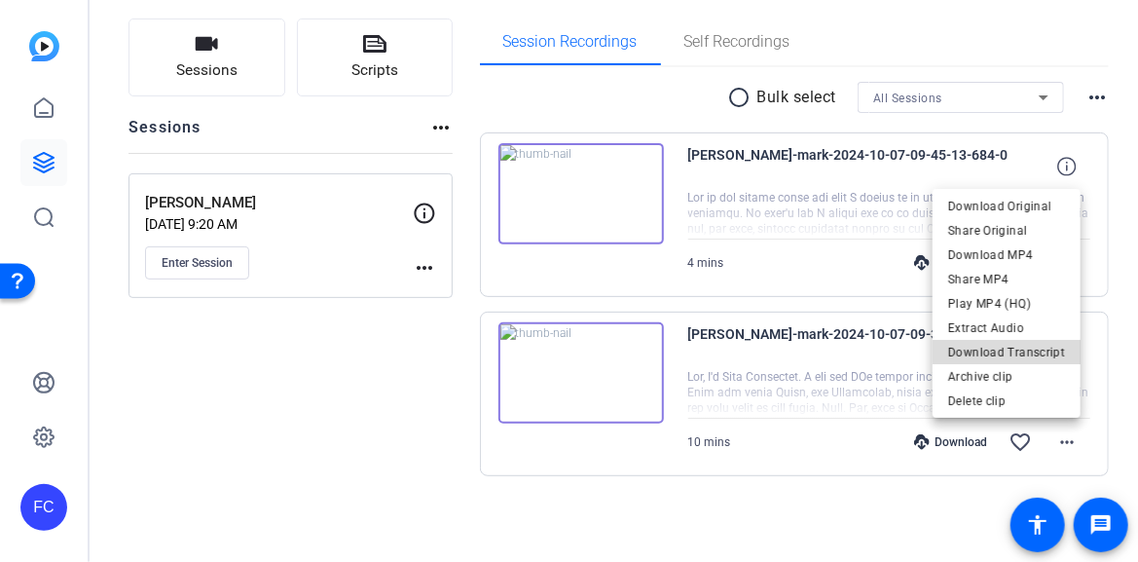
click at [1041, 353] on span "Download Transcript" at bounding box center [1006, 352] width 117 height 23
